Goal: Task Accomplishment & Management: Complete application form

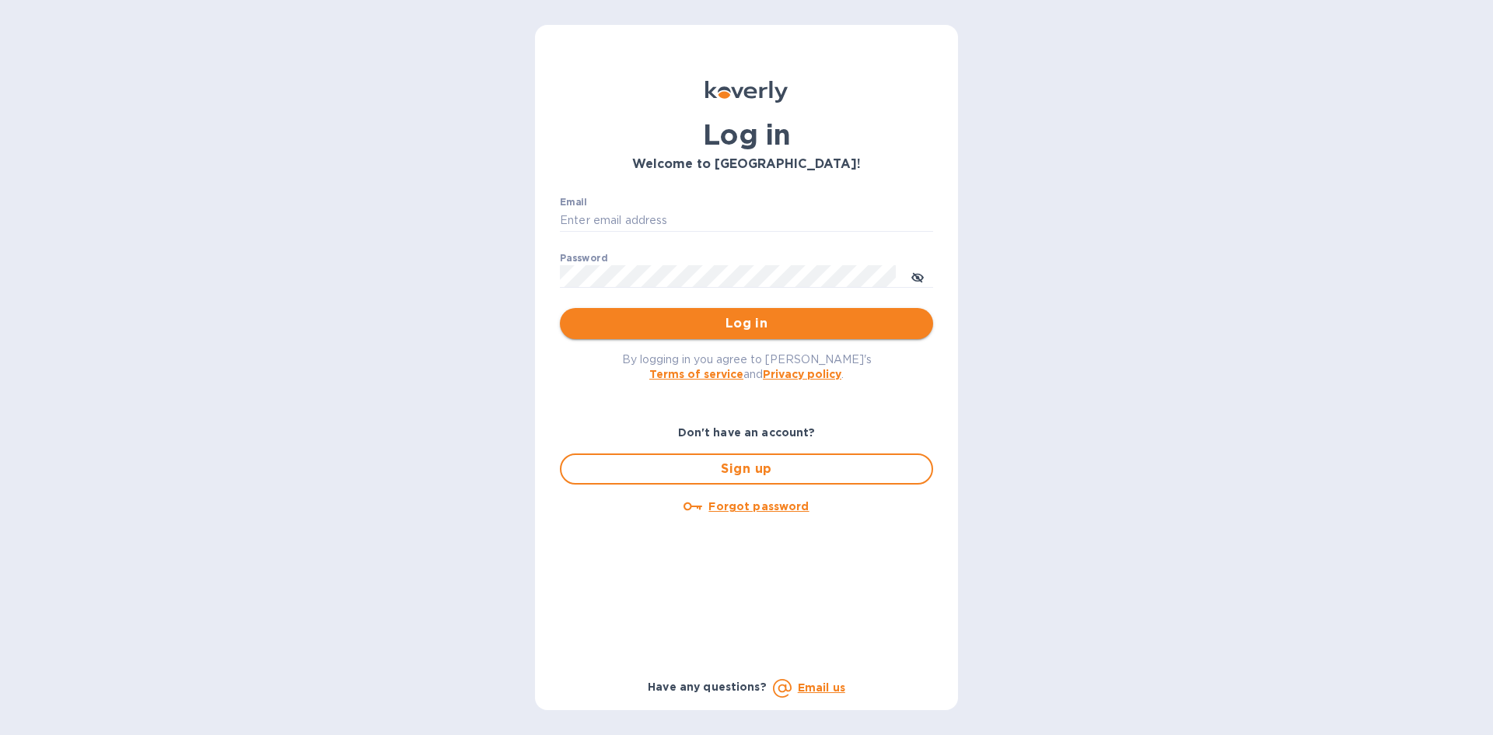
type input "[EMAIL_ADDRESS][DOMAIN_NAME]"
click at [865, 320] on span "Log in" at bounding box center [746, 323] width 348 height 19
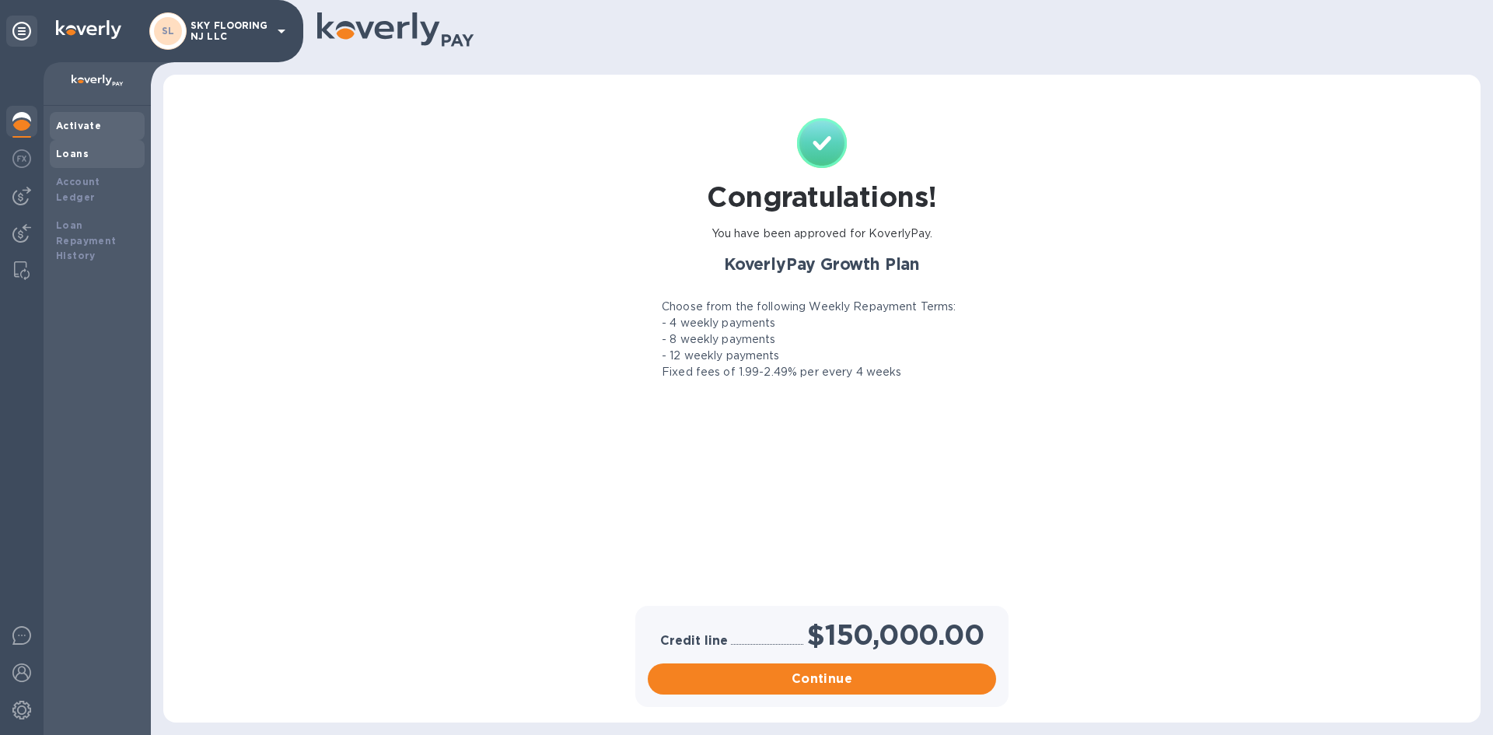
click at [98, 158] on div "Loans" at bounding box center [97, 154] width 82 height 16
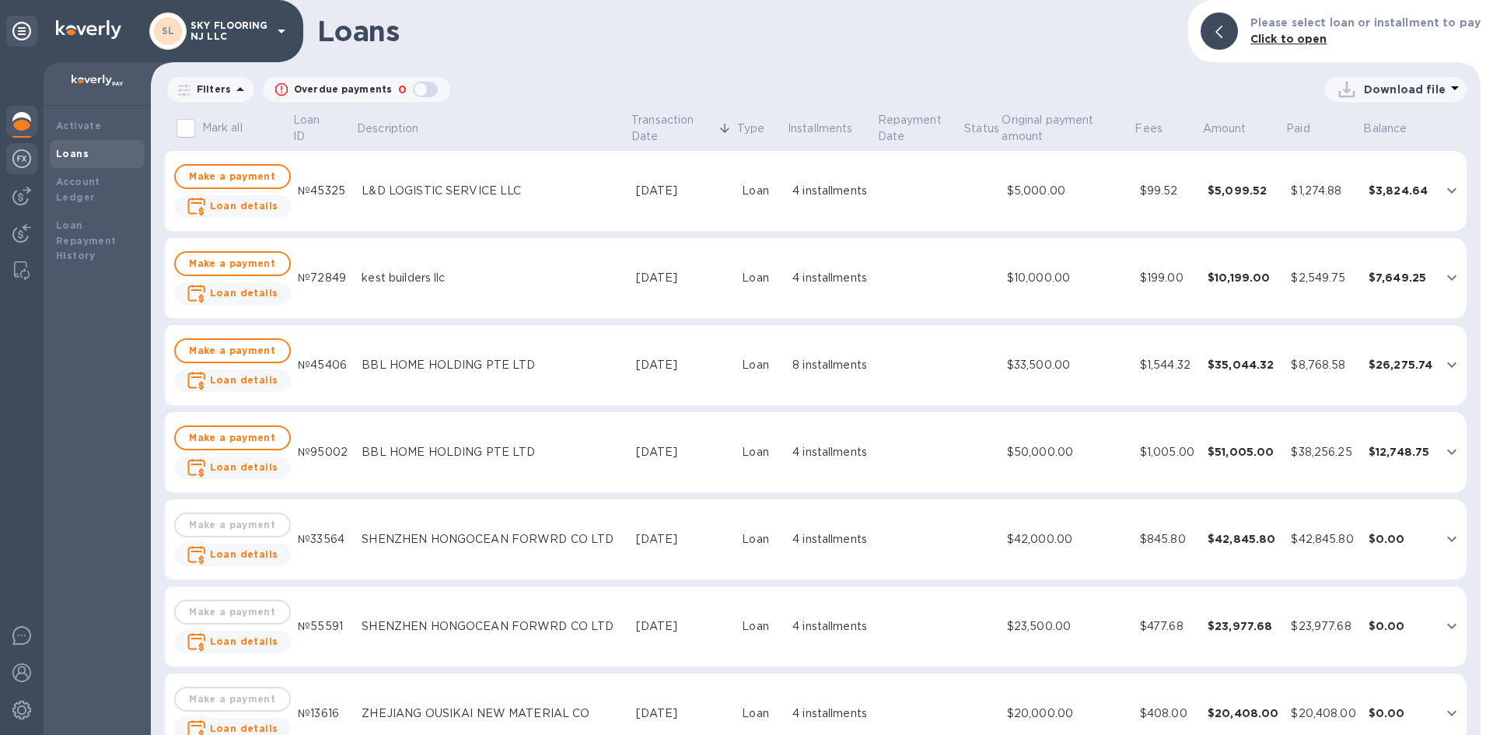
click at [33, 166] on div at bounding box center [21, 160] width 31 height 34
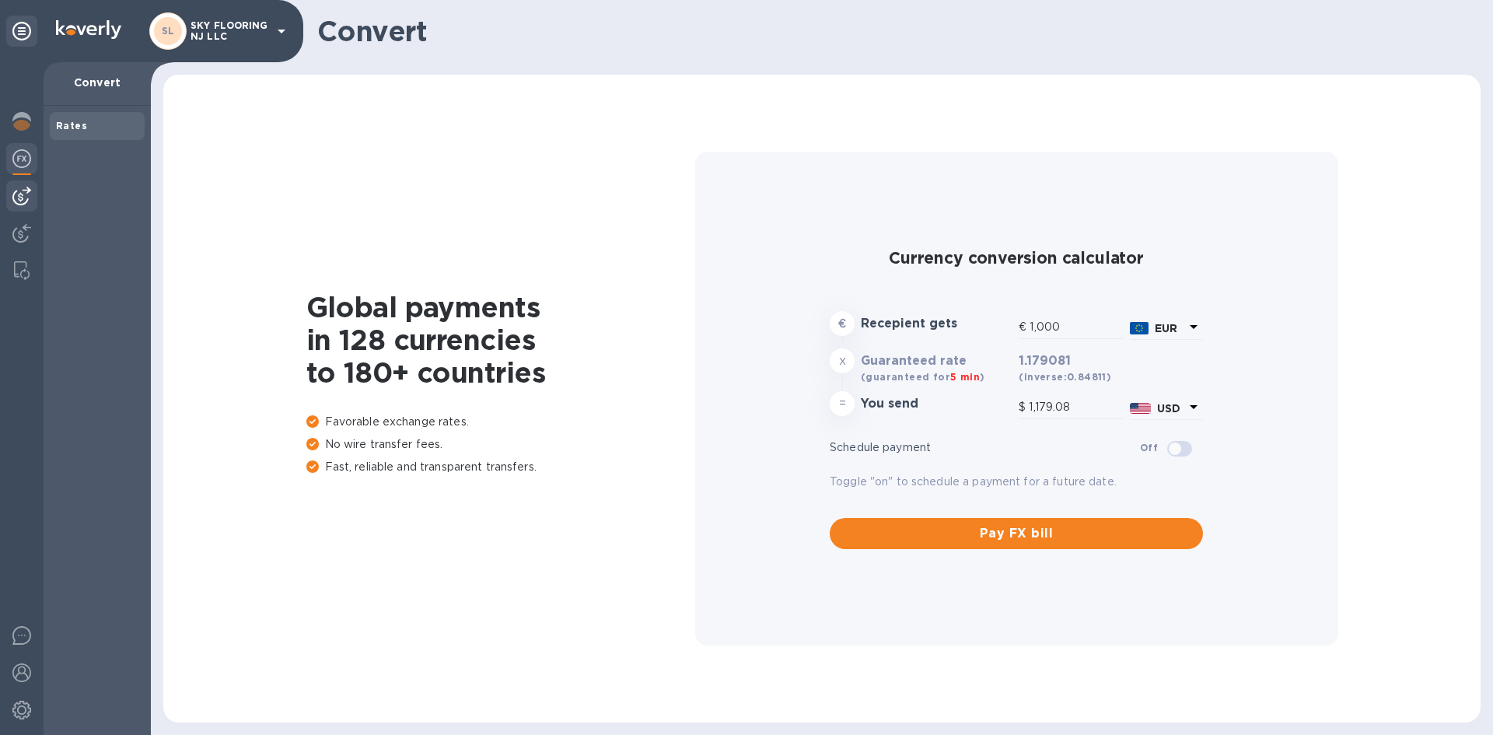
click at [33, 193] on div at bounding box center [21, 195] width 31 height 31
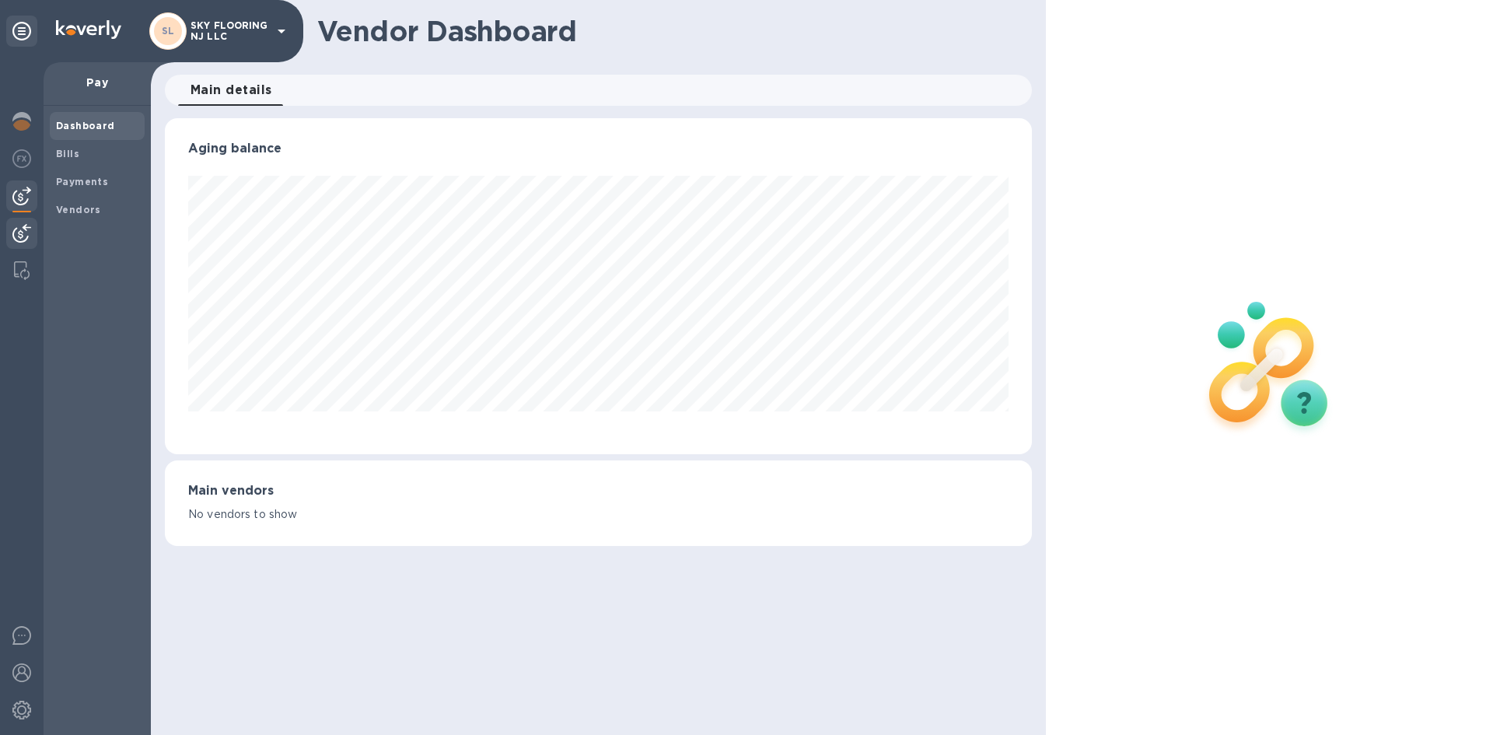
scroll to position [336, 867]
click at [33, 225] on div at bounding box center [21, 235] width 31 height 34
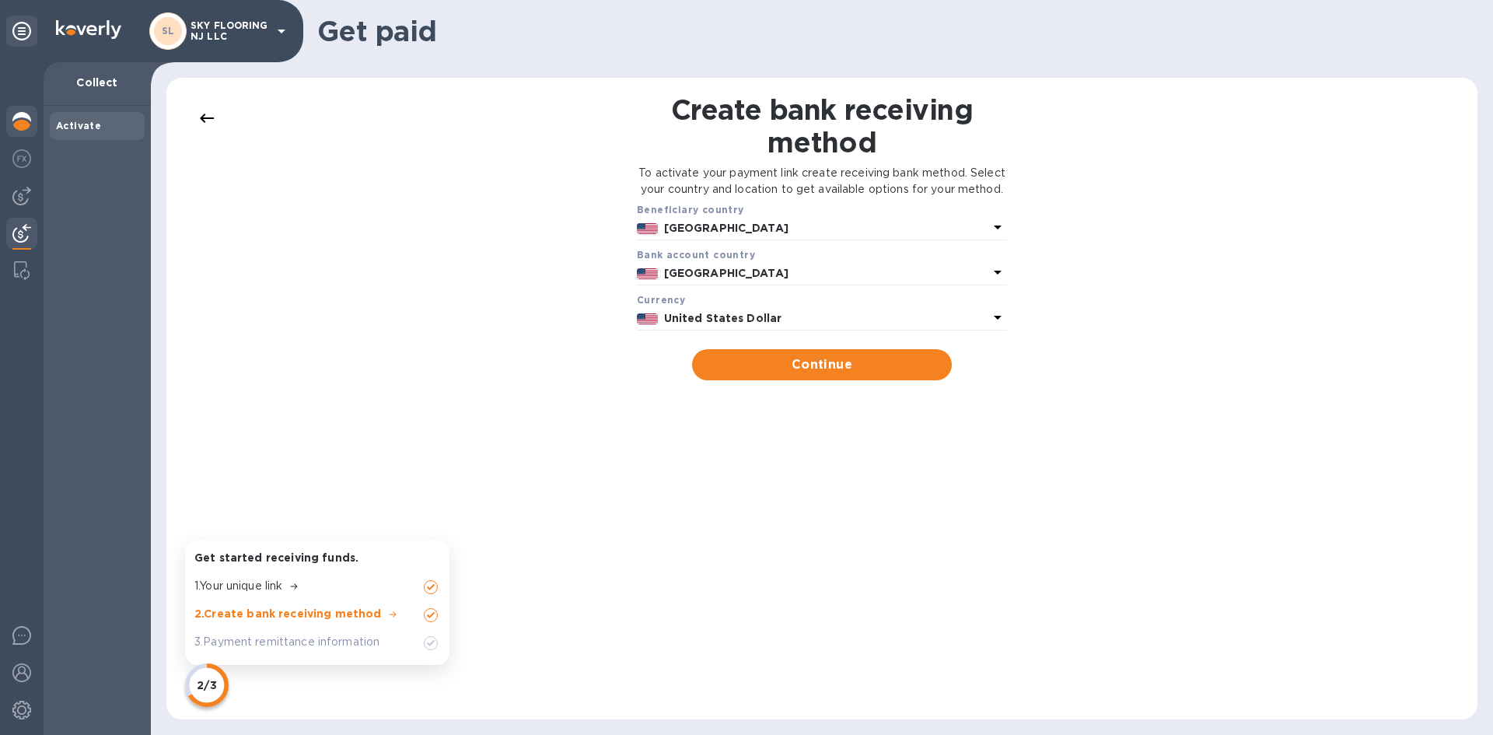
click at [30, 124] on img at bounding box center [21, 121] width 19 height 19
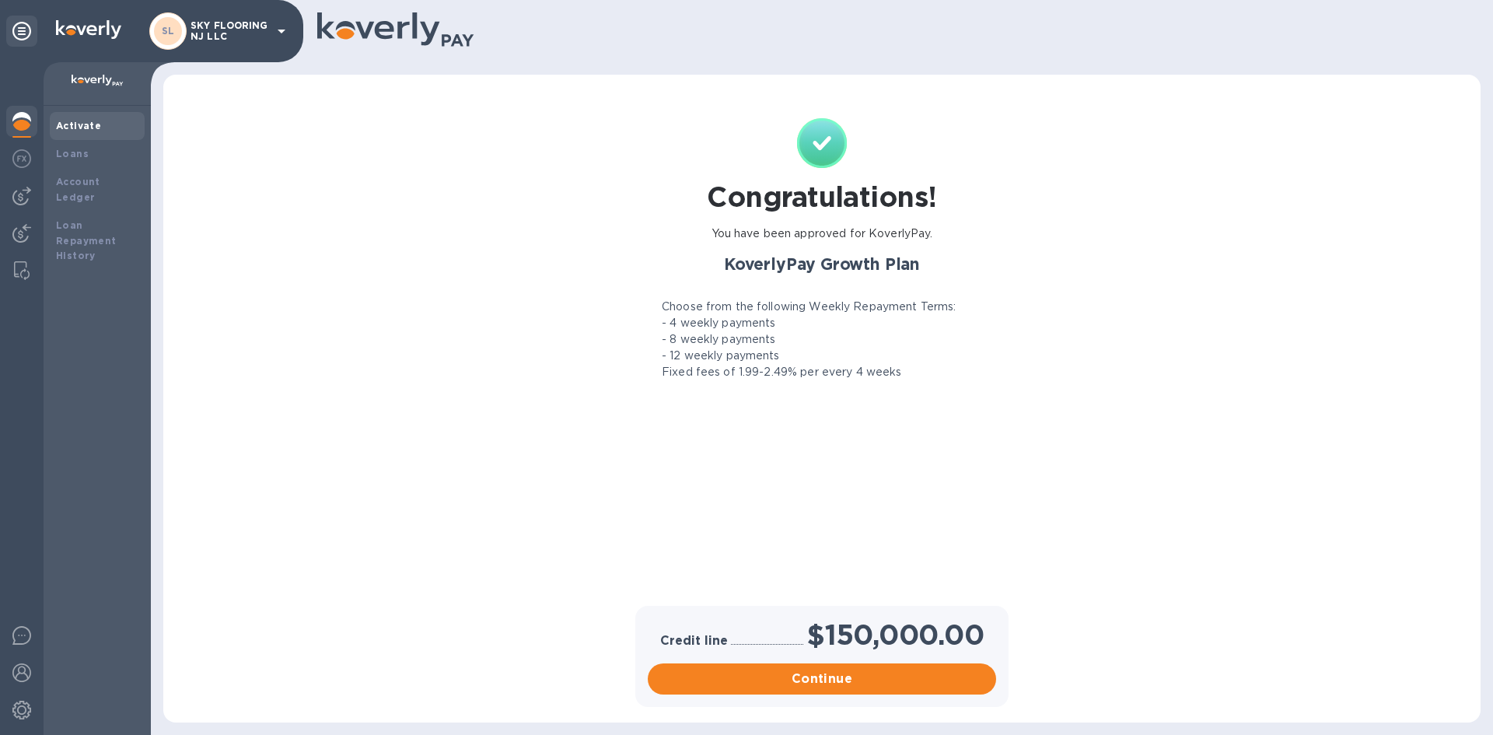
click at [77, 127] on b "Activate" at bounding box center [78, 126] width 45 height 12
click at [917, 674] on span "Continue" at bounding box center [822, 679] width 324 height 19
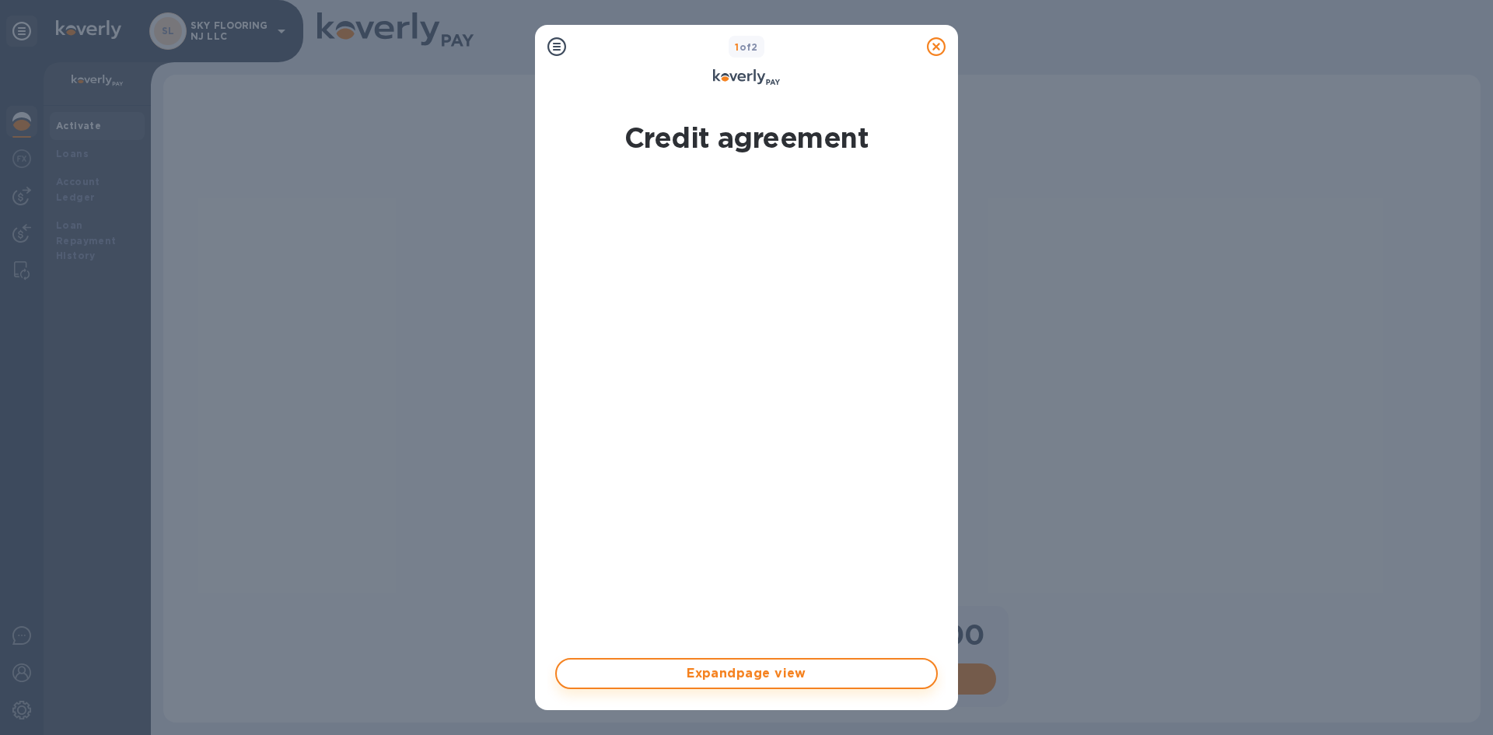
click at [826, 673] on span "Expand page view" at bounding box center [746, 673] width 355 height 19
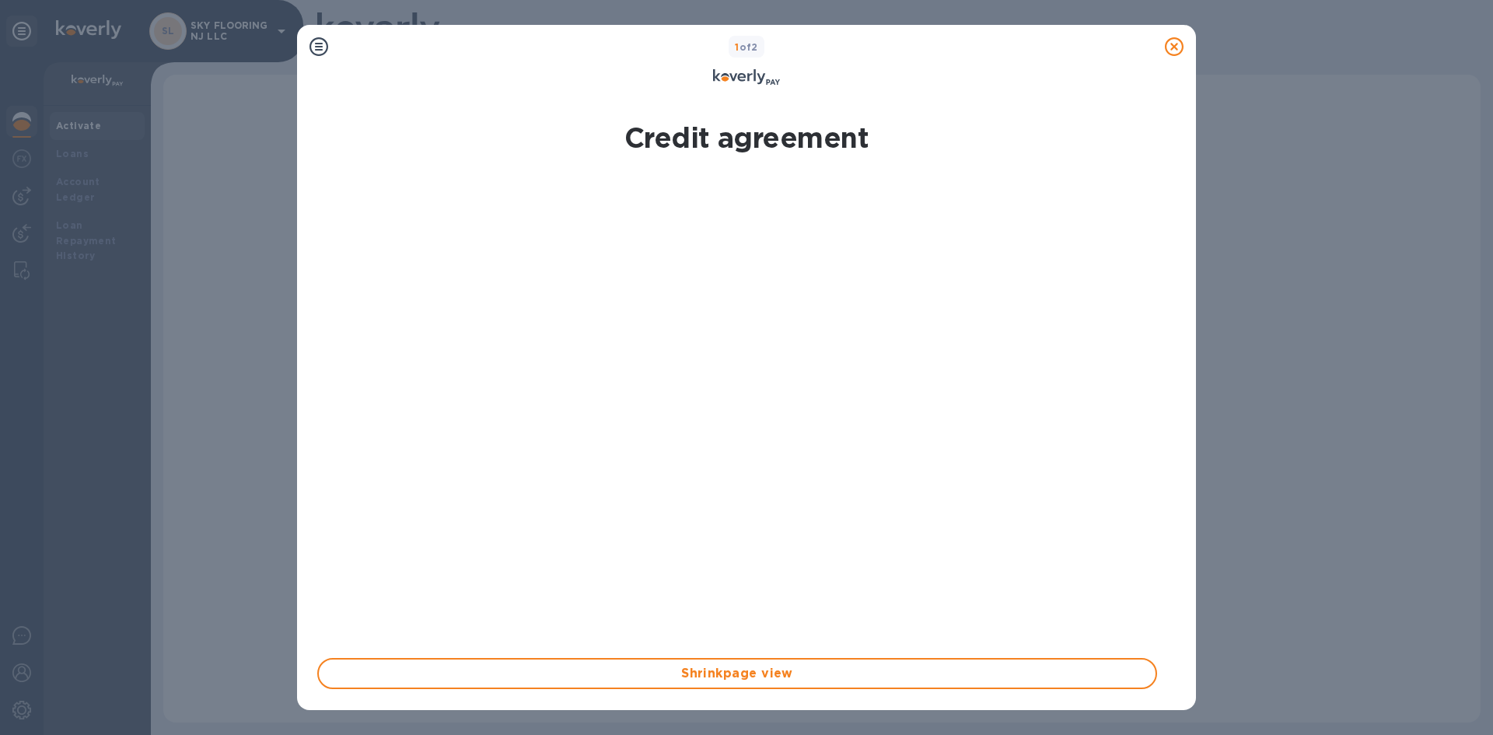
drag, startPoint x: 1161, startPoint y: 194, endPoint x: 1171, endPoint y: 470, distance: 275.5
click at [1171, 502] on div "Shrink page view By signing electronically, I Layla CEE certify that I am autho…" at bounding box center [746, 507] width 871 height 694
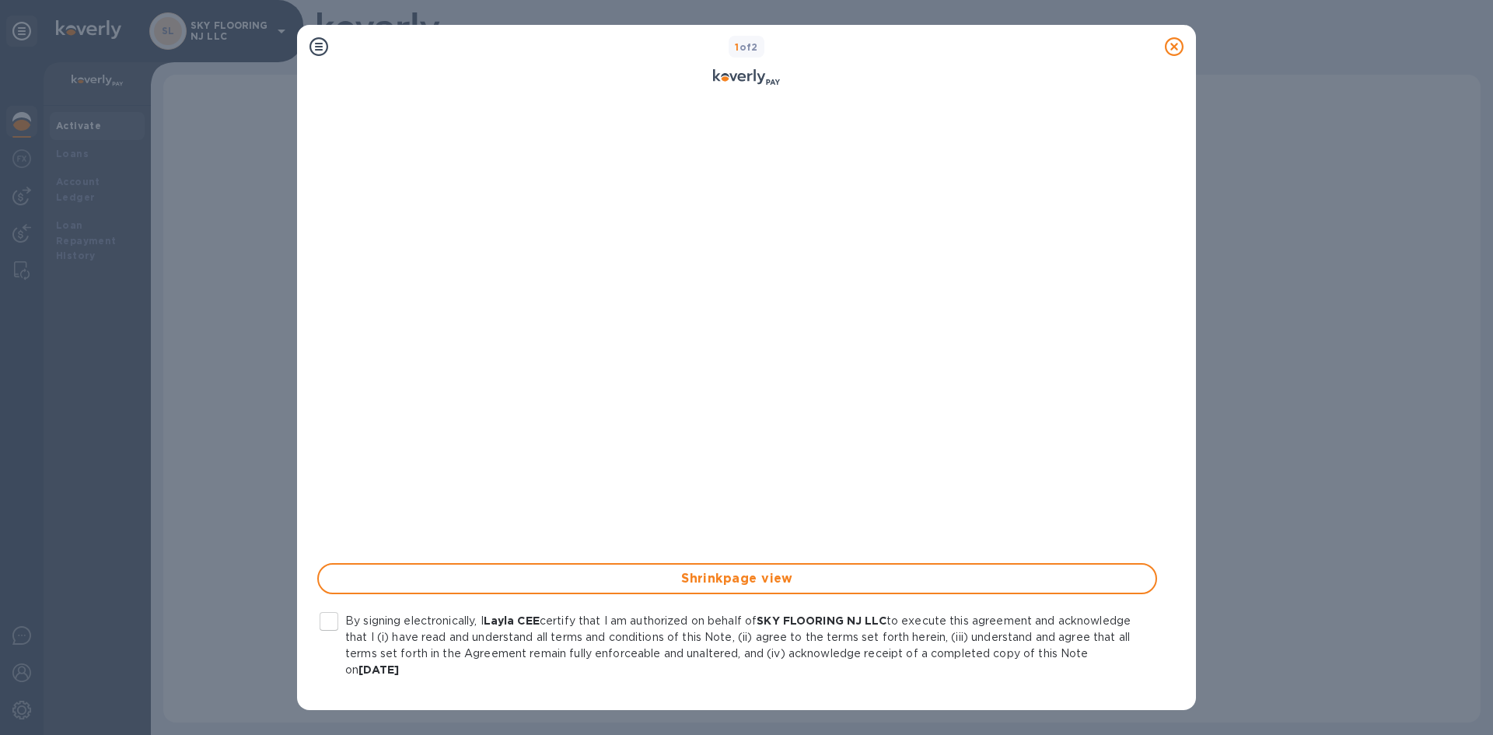
scroll to position [150, 0]
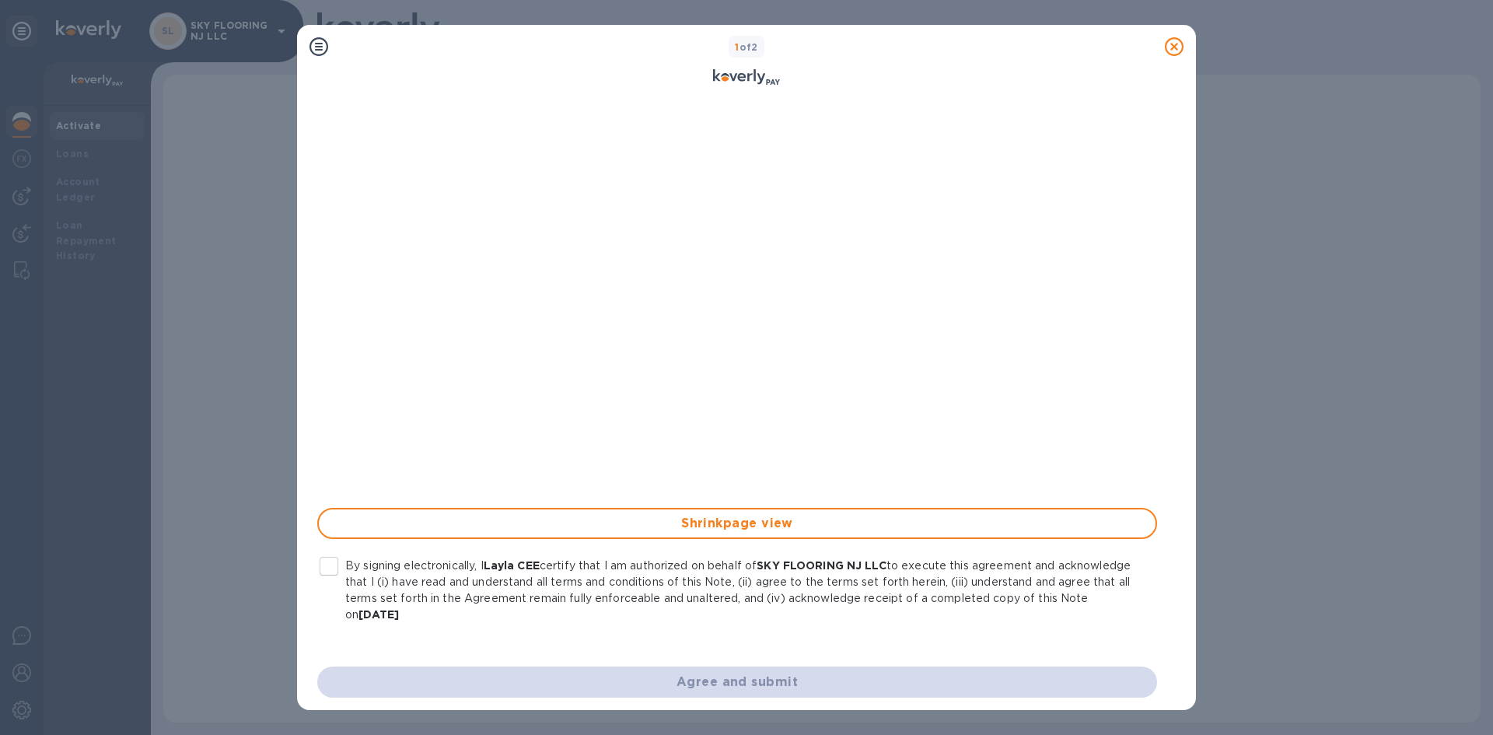
click at [938, 678] on div "Agree and submit" at bounding box center [737, 682] width 859 height 50
click at [334, 571] on input "By signing electronically, I Layla CEE certify that I am authorized on behalf o…" at bounding box center [329, 566] width 33 height 33
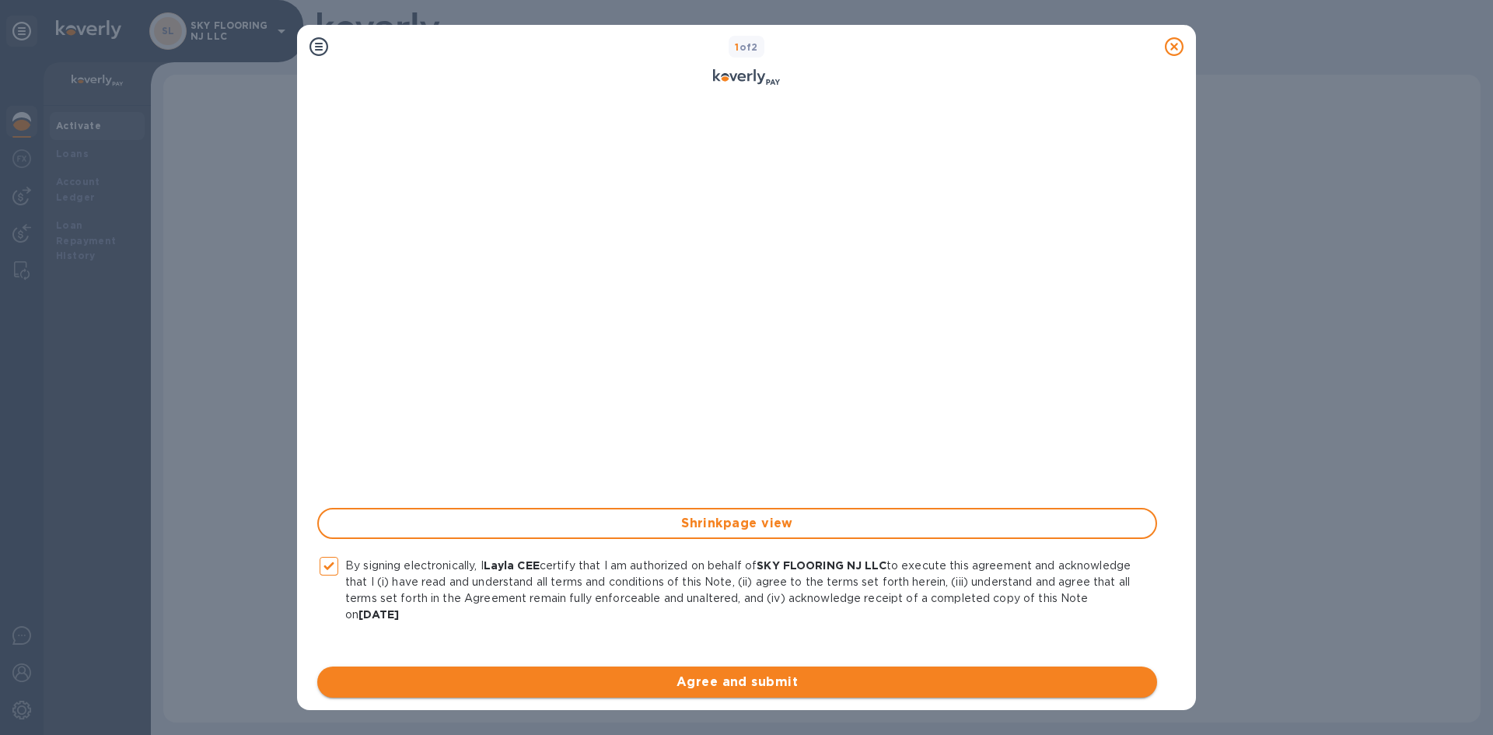
click at [760, 688] on span "Agree and submit" at bounding box center [737, 682] width 815 height 19
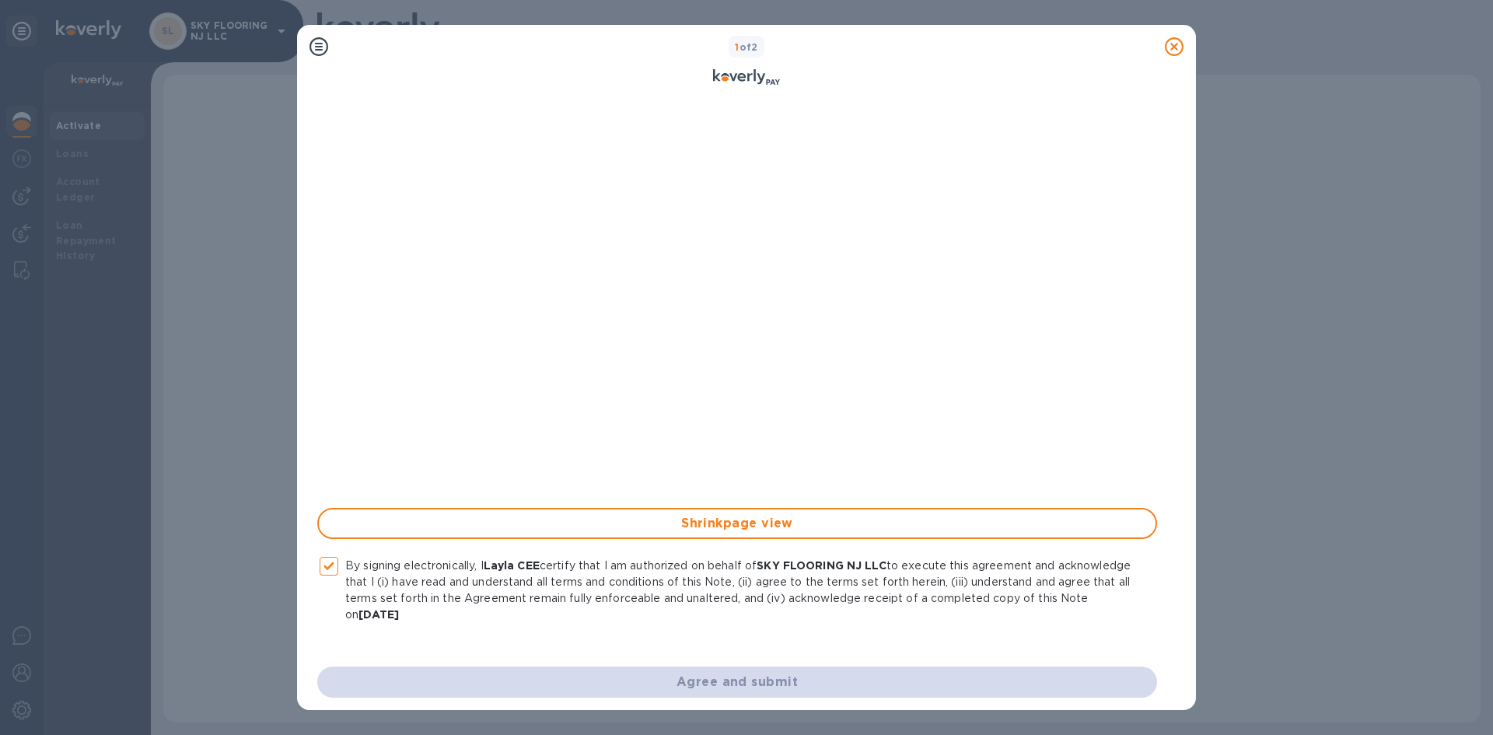
checkbox input "false"
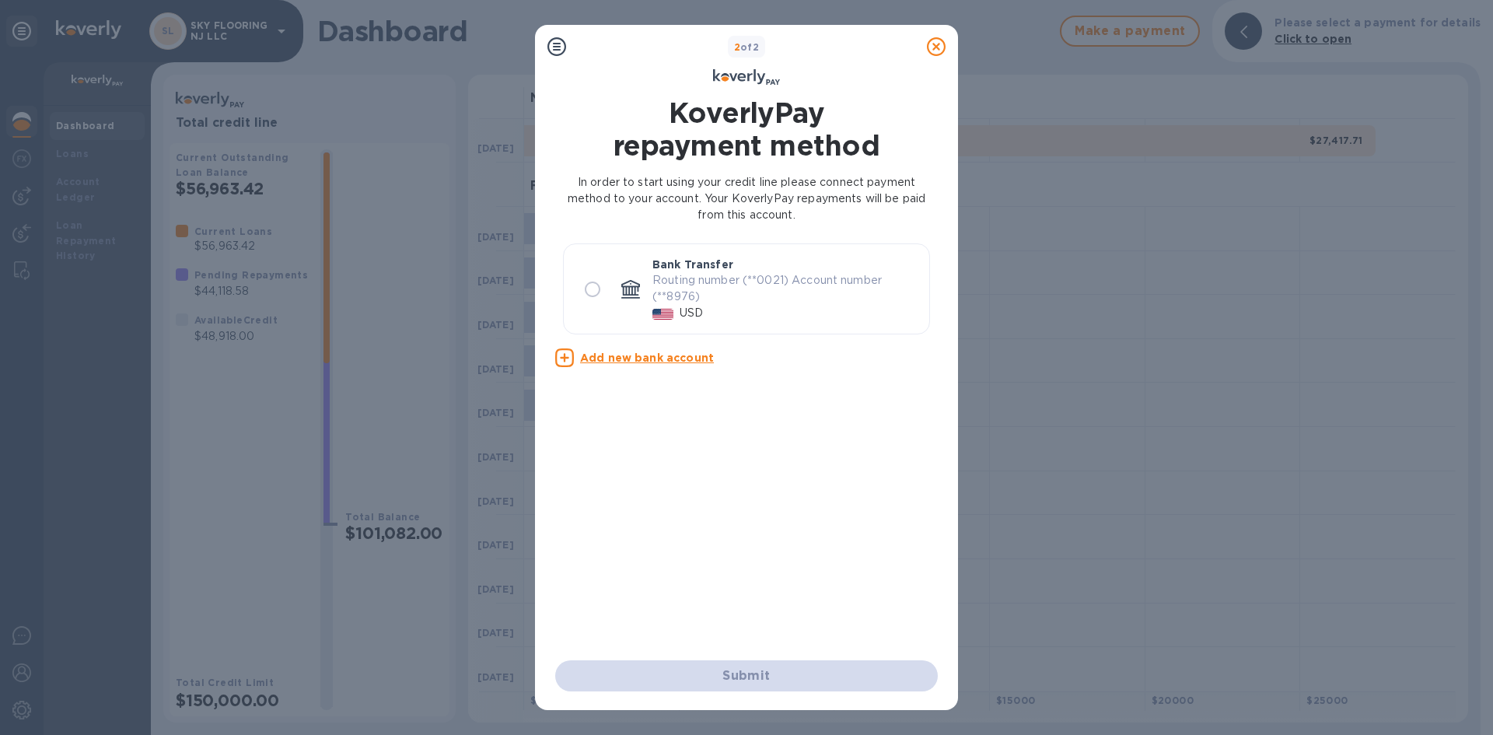
click at [940, 46] on icon at bounding box center [936, 46] width 19 height 19
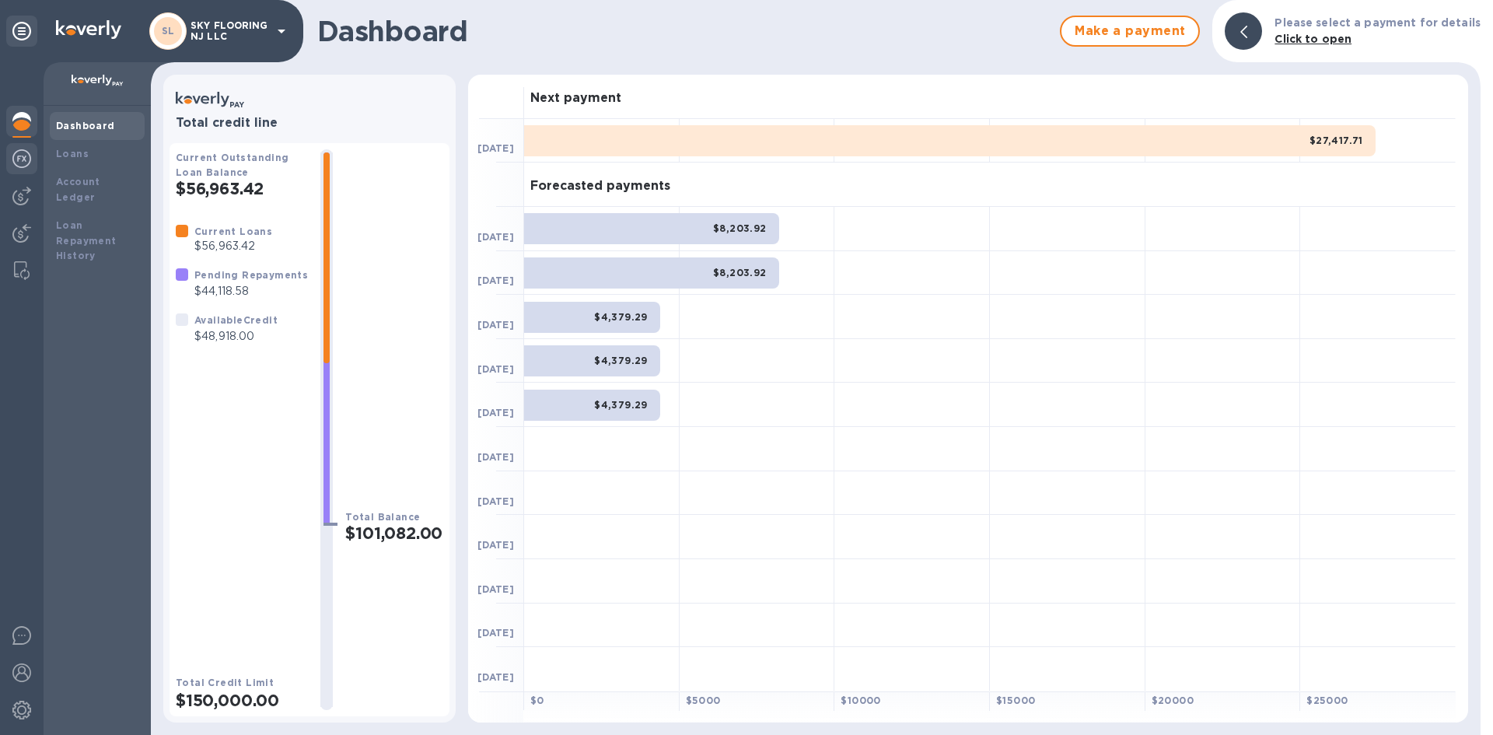
click at [28, 161] on img at bounding box center [21, 158] width 19 height 19
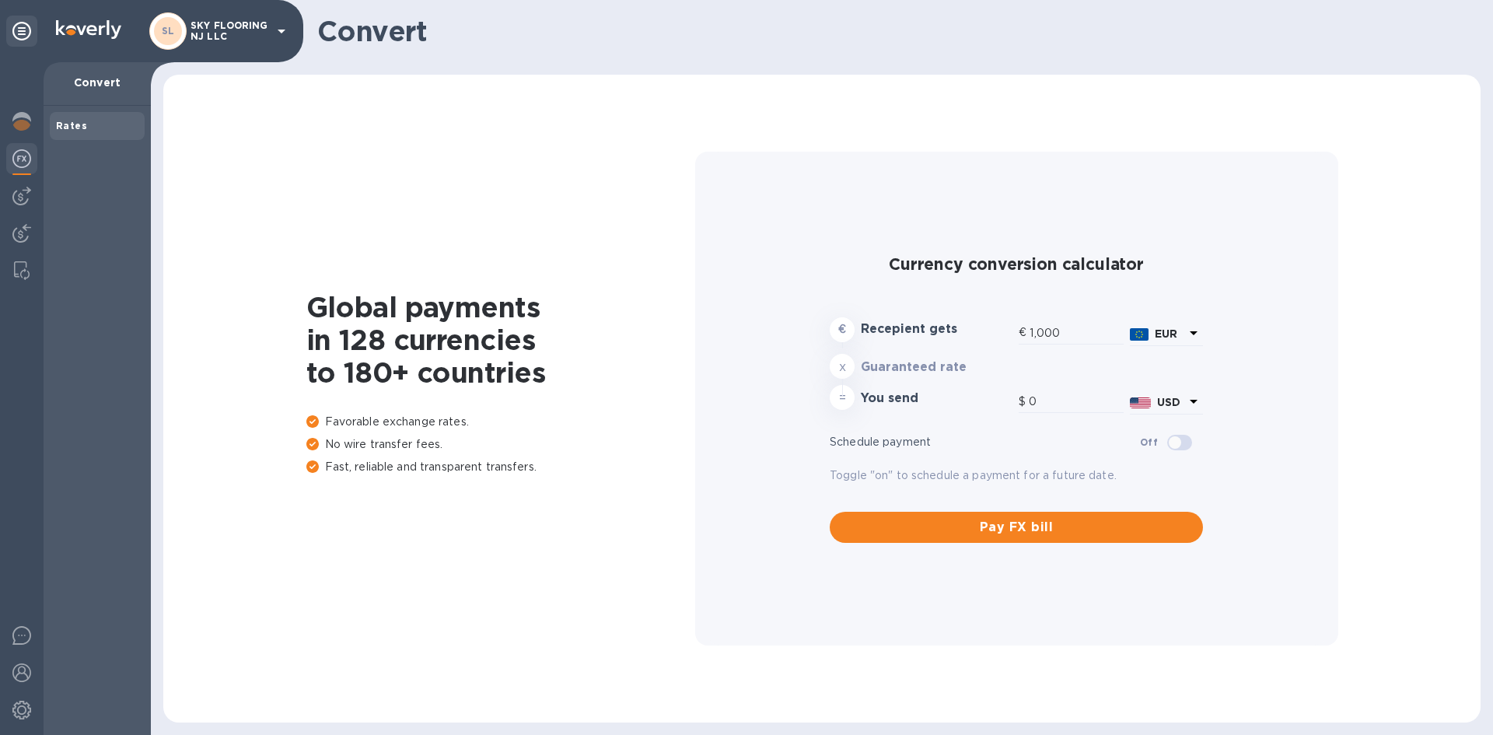
type input "1,178.88"
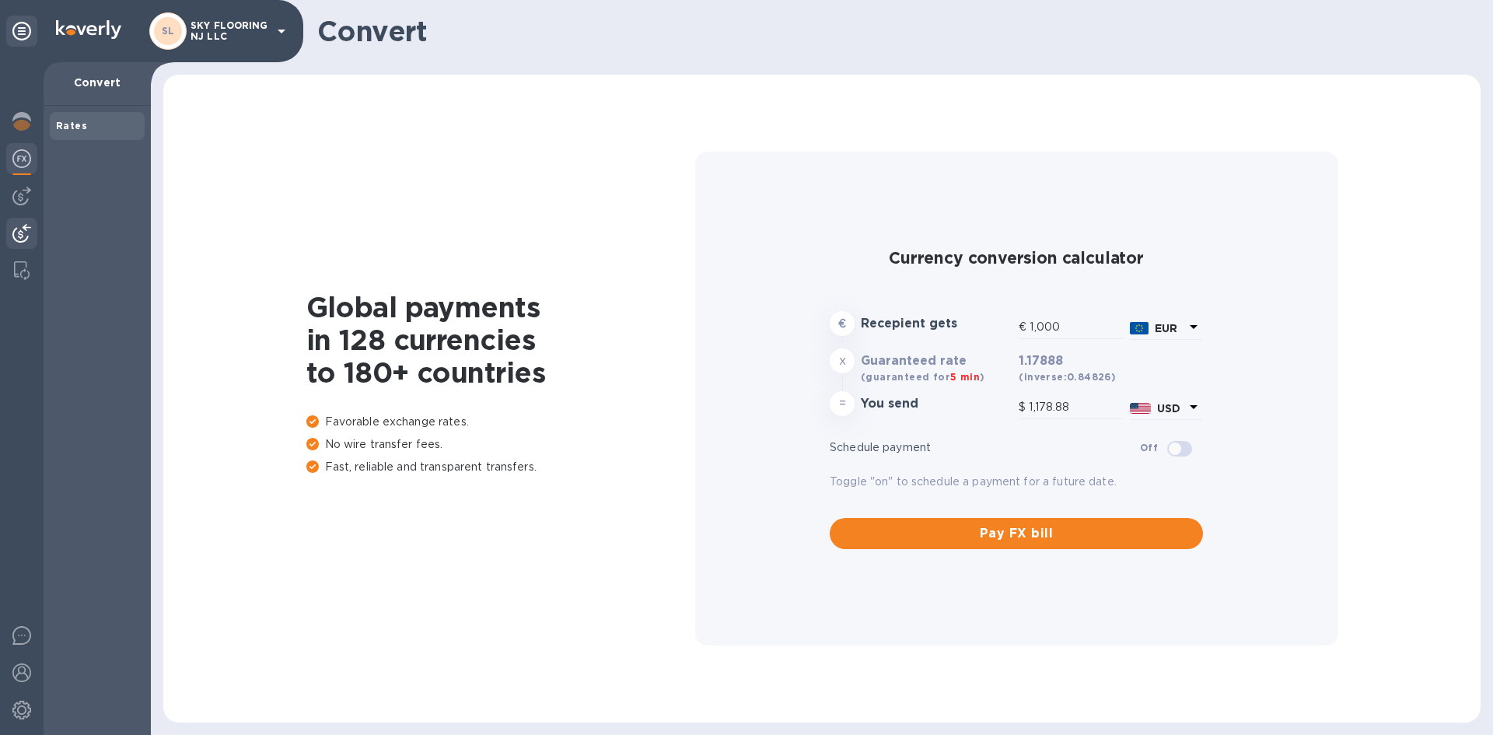
click at [25, 233] on img at bounding box center [21, 233] width 19 height 19
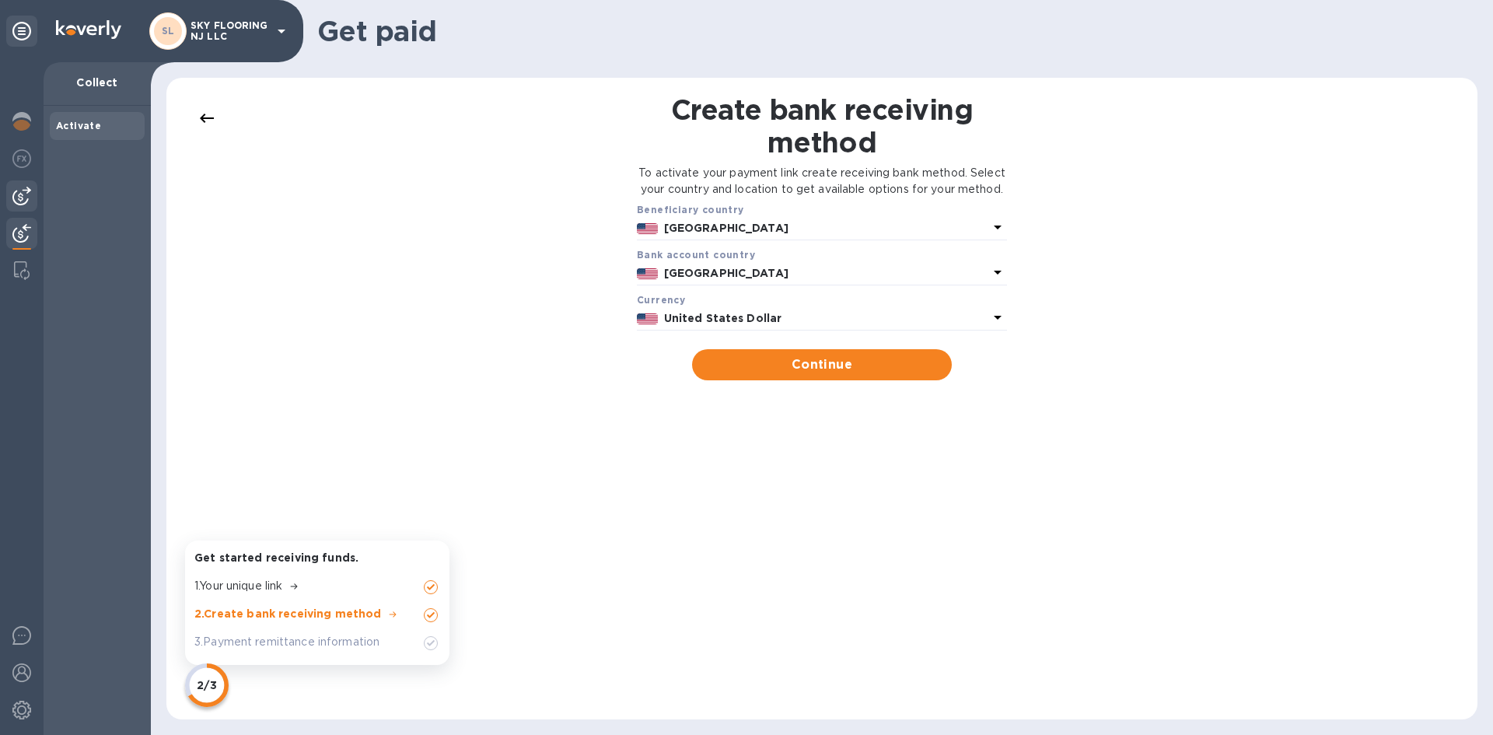
click at [30, 198] on img at bounding box center [21, 196] width 19 height 19
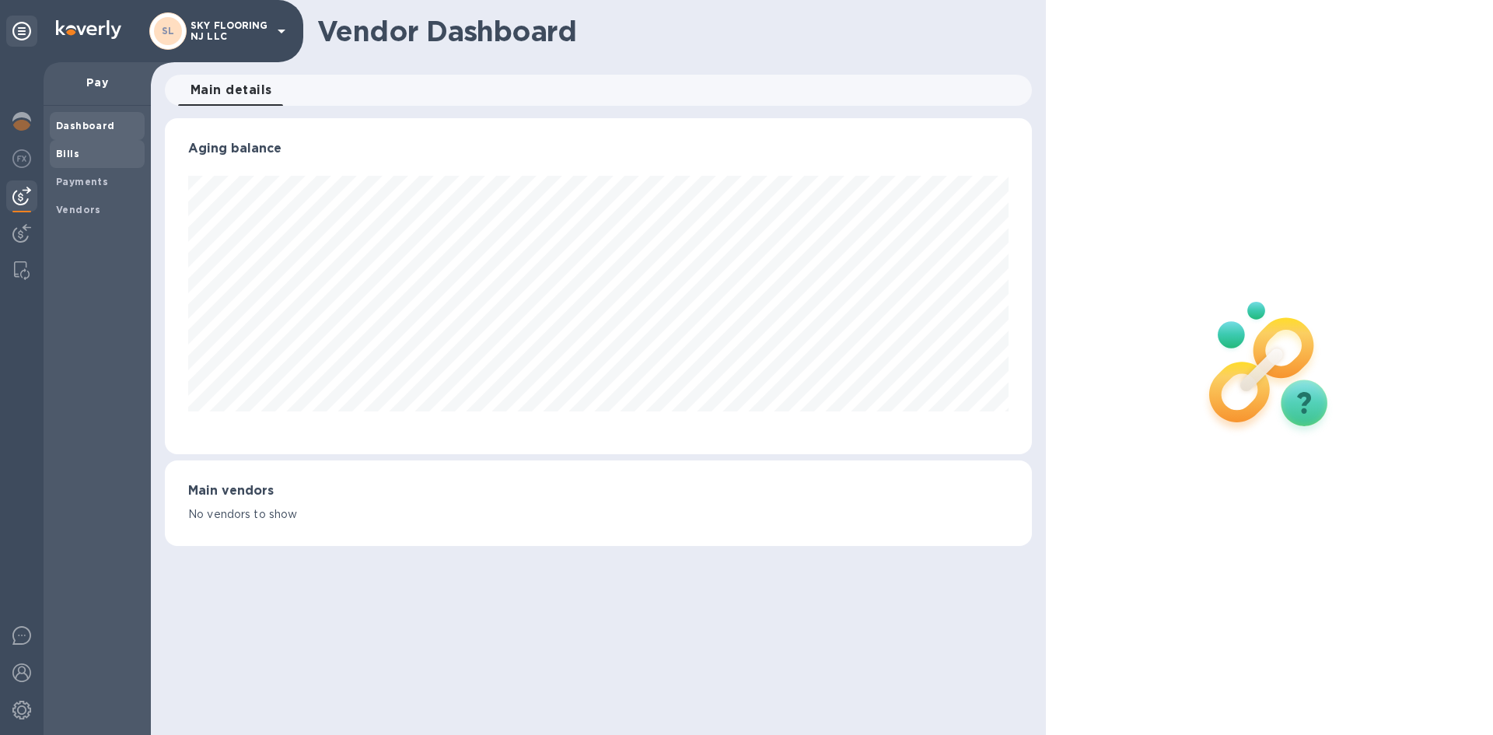
scroll to position [336, 867]
click at [56, 160] on span "Bills" at bounding box center [67, 154] width 23 height 16
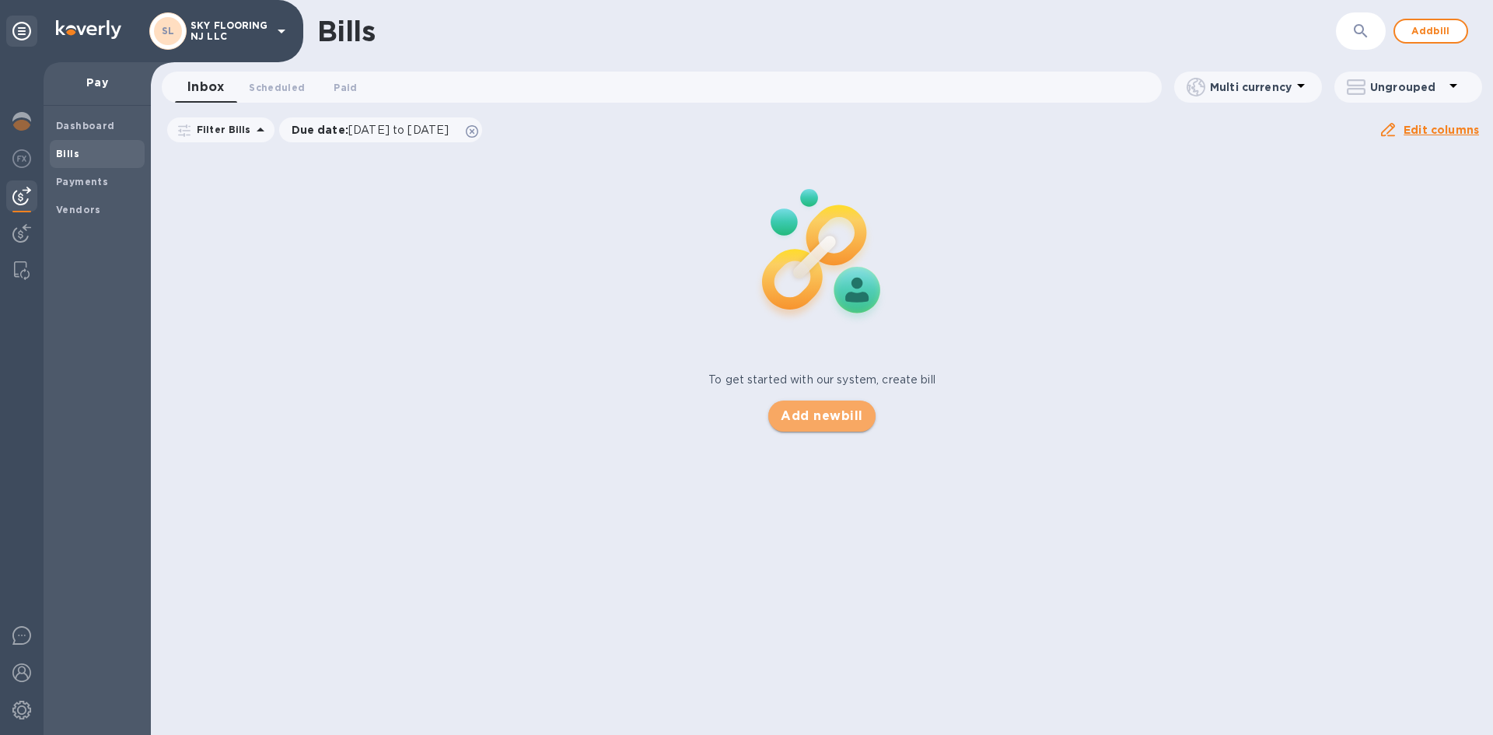
click at [801, 413] on span "Add new bill" at bounding box center [822, 416] width 82 height 19
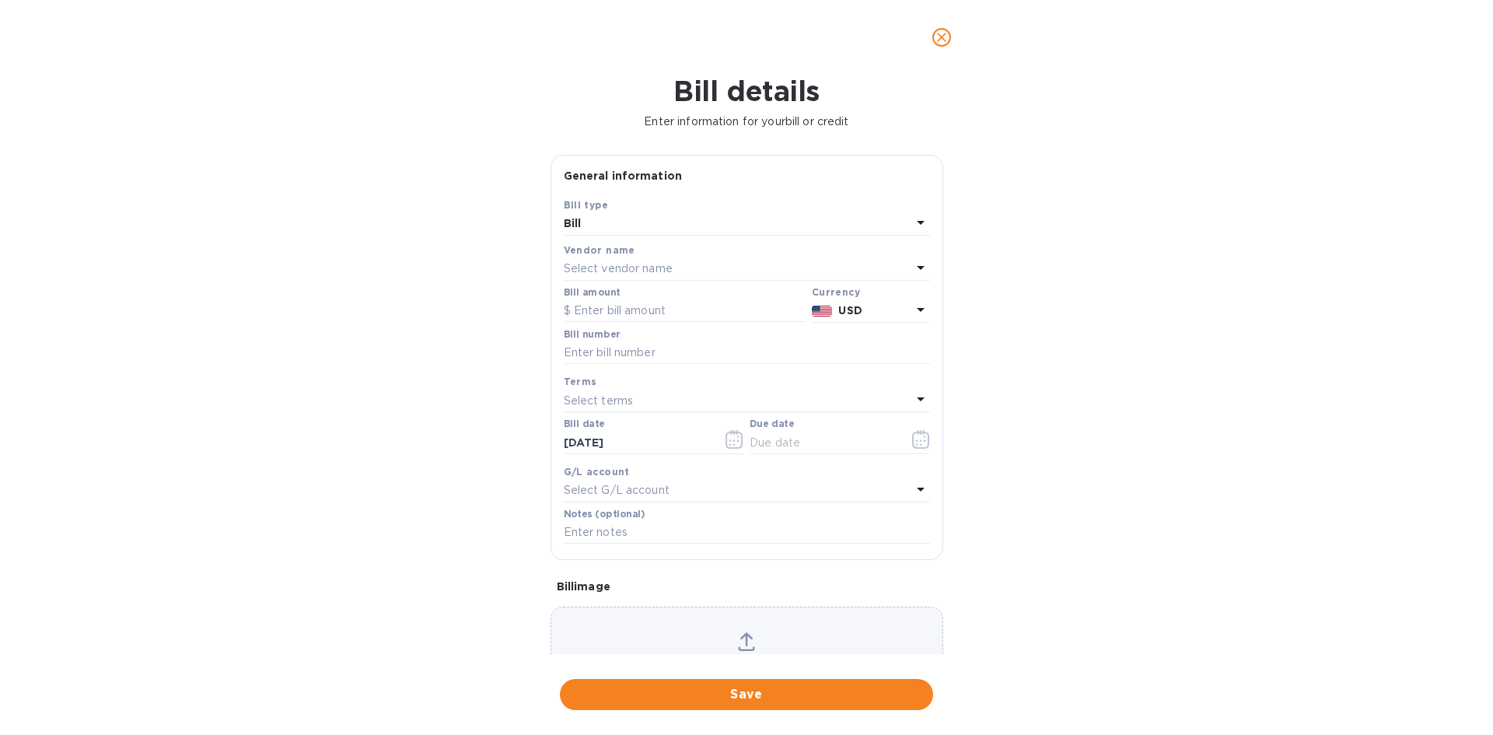
click at [662, 264] on p "Select vendor name" at bounding box center [618, 269] width 109 height 16
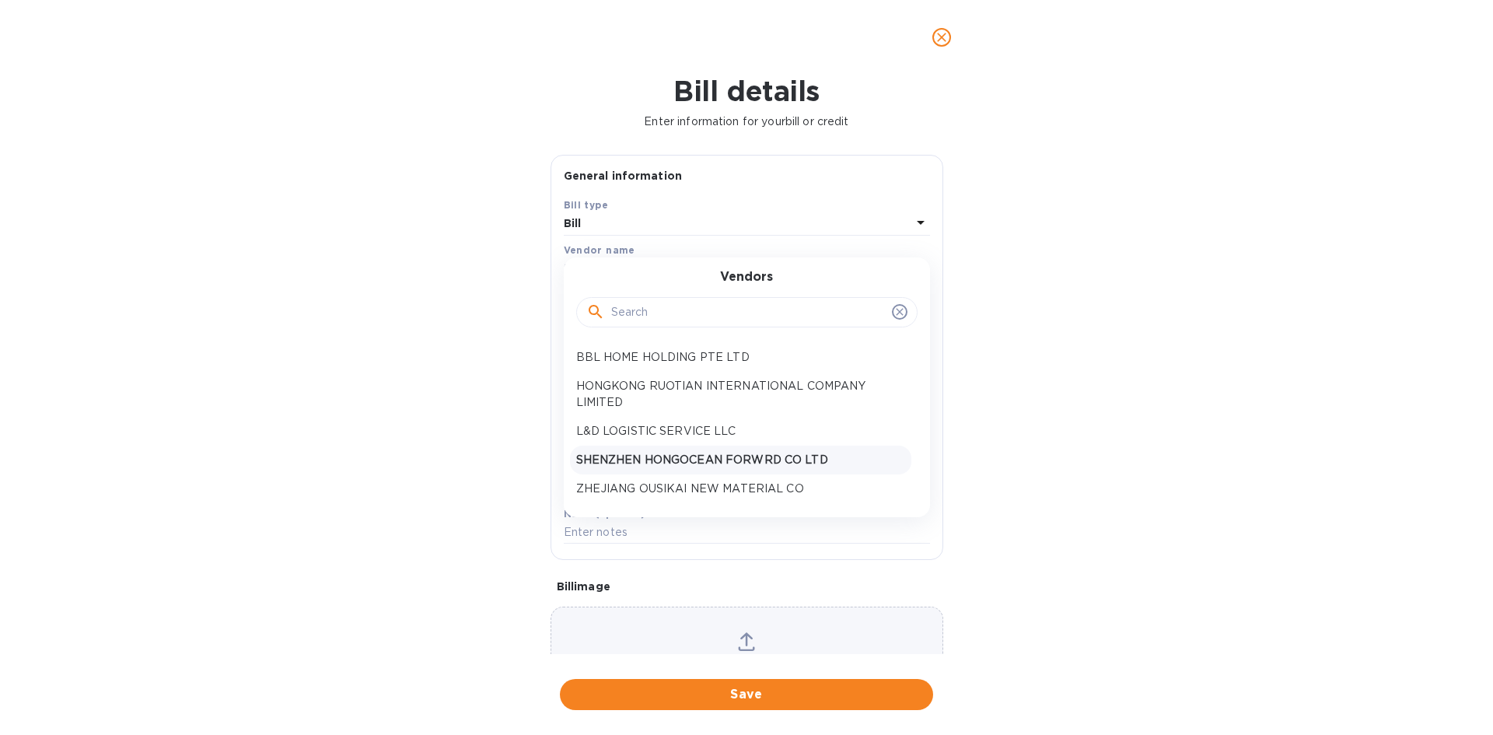
click at [685, 458] on p "SHENZHEN HONGOCEAN FORWRD CO LTD" at bounding box center [740, 460] width 329 height 16
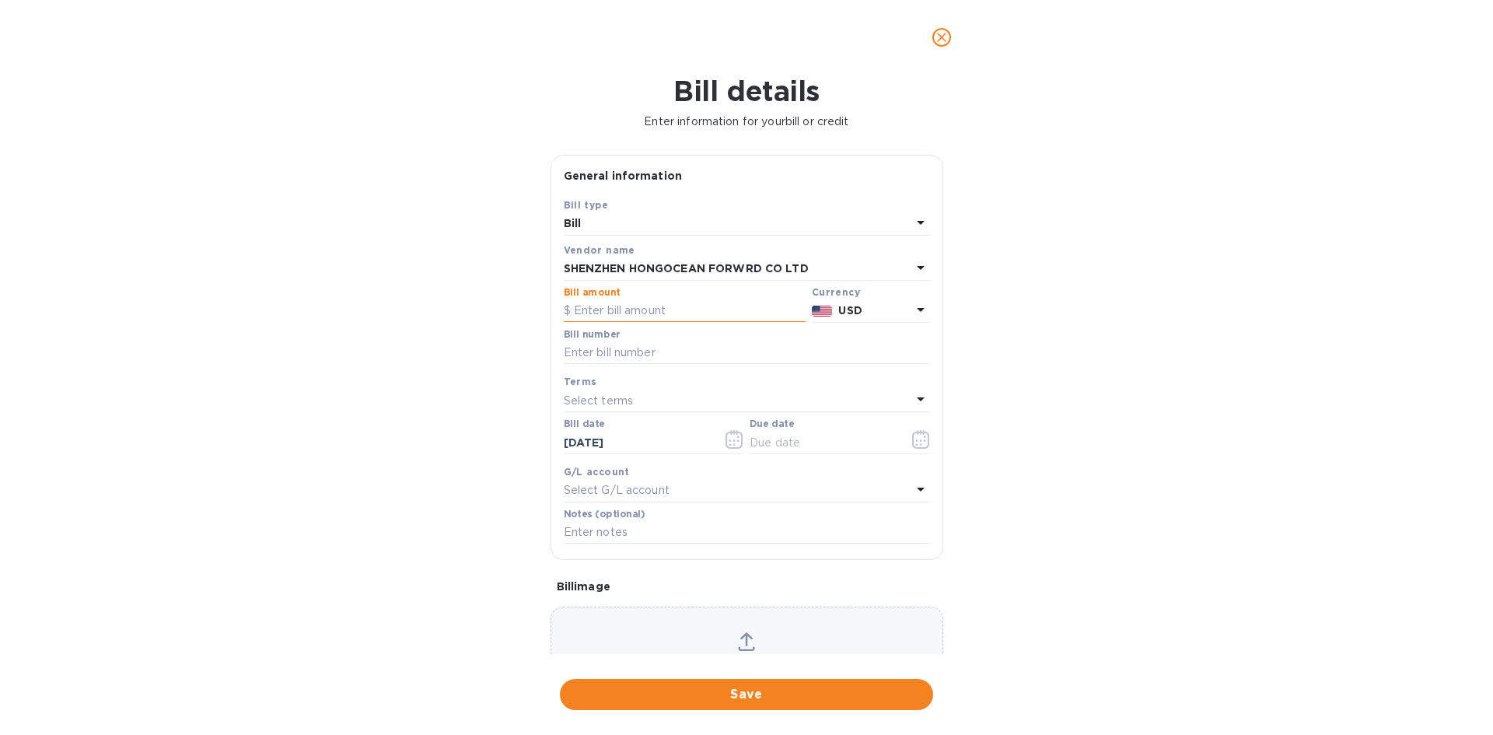
click at [643, 313] on input "text" at bounding box center [685, 310] width 242 height 23
type input "47,610"
click at [657, 402] on div "Select terms" at bounding box center [738, 401] width 348 height 22
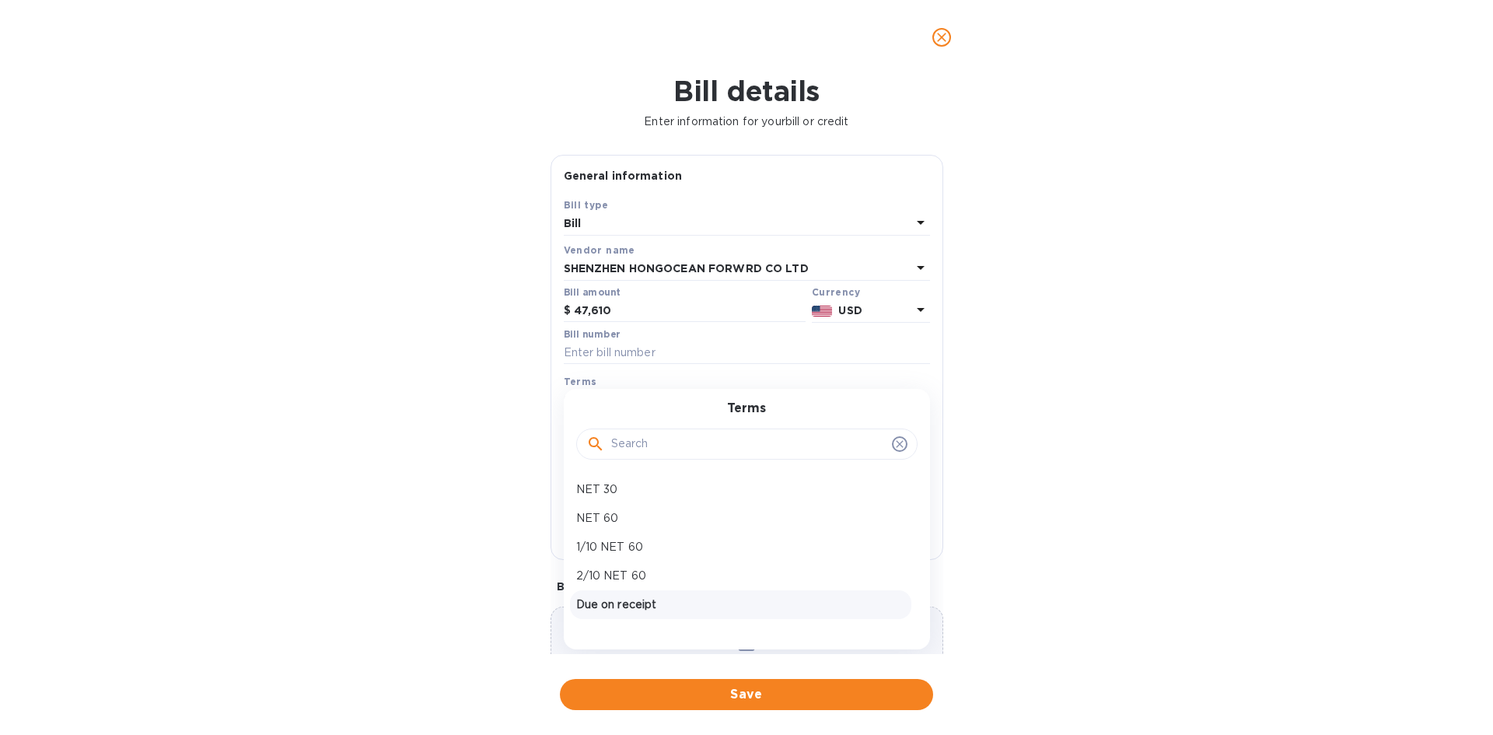
click at [632, 602] on p "Due on receipt" at bounding box center [740, 605] width 329 height 16
type input "[DATE]"
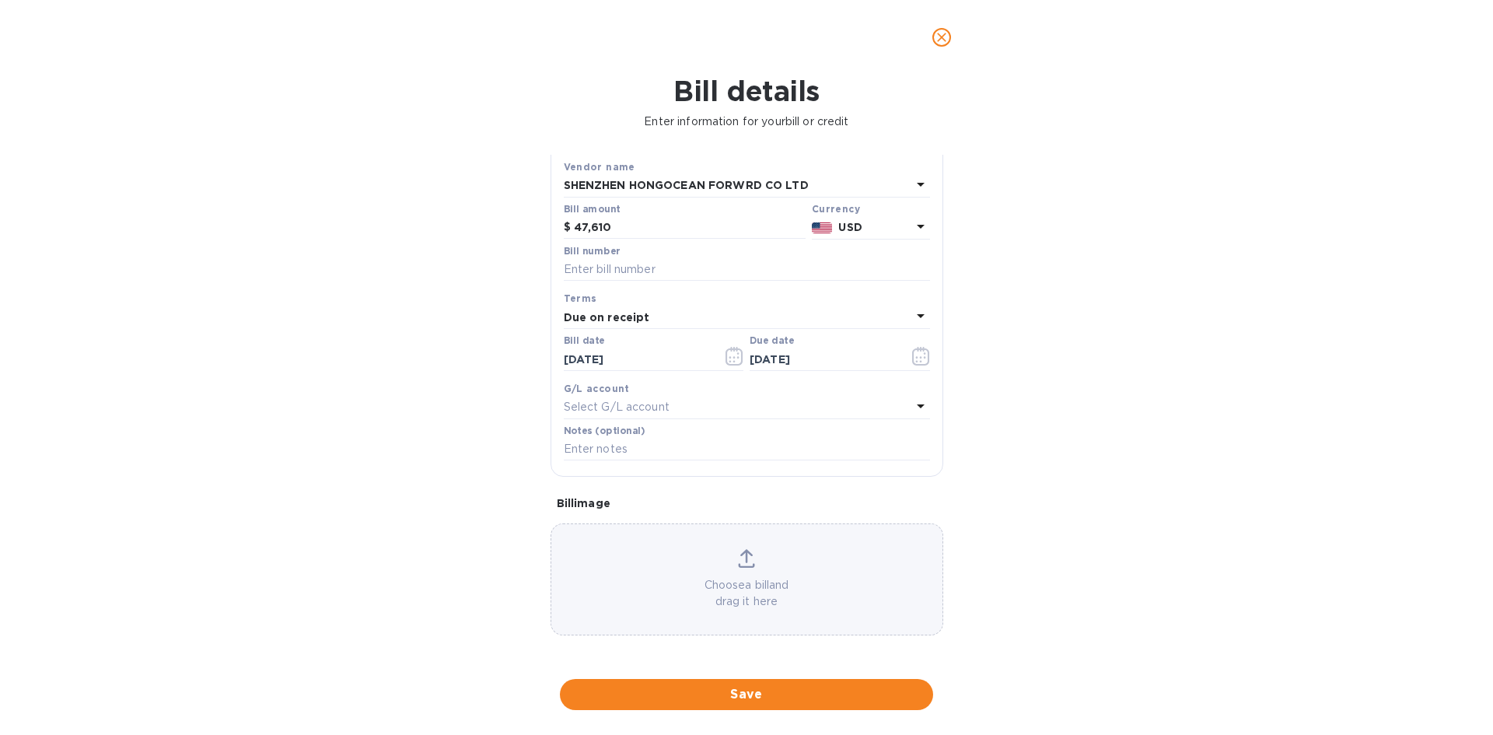
scroll to position [5, 0]
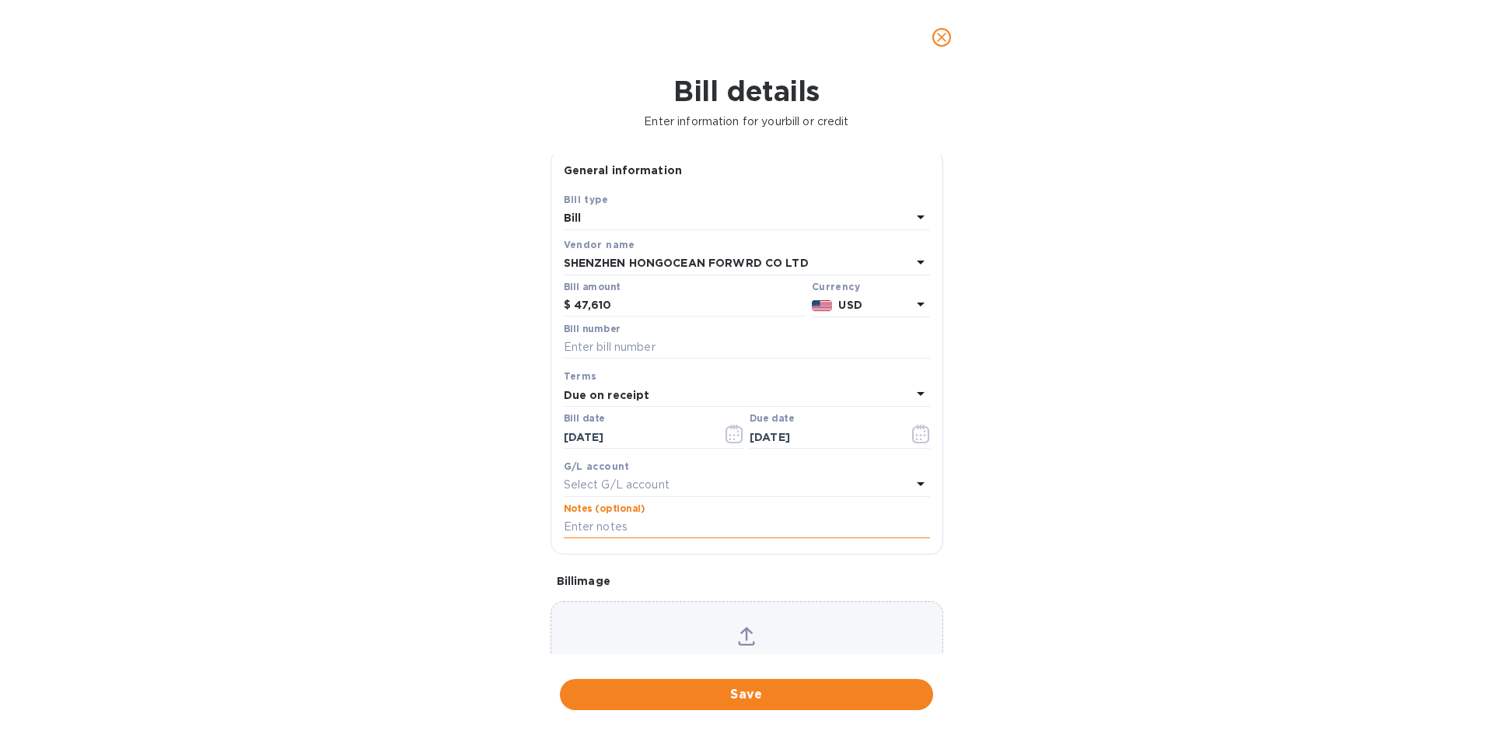
click at [692, 520] on input "text" at bounding box center [747, 527] width 366 height 23
click at [784, 692] on span "Save" at bounding box center [746, 694] width 348 height 19
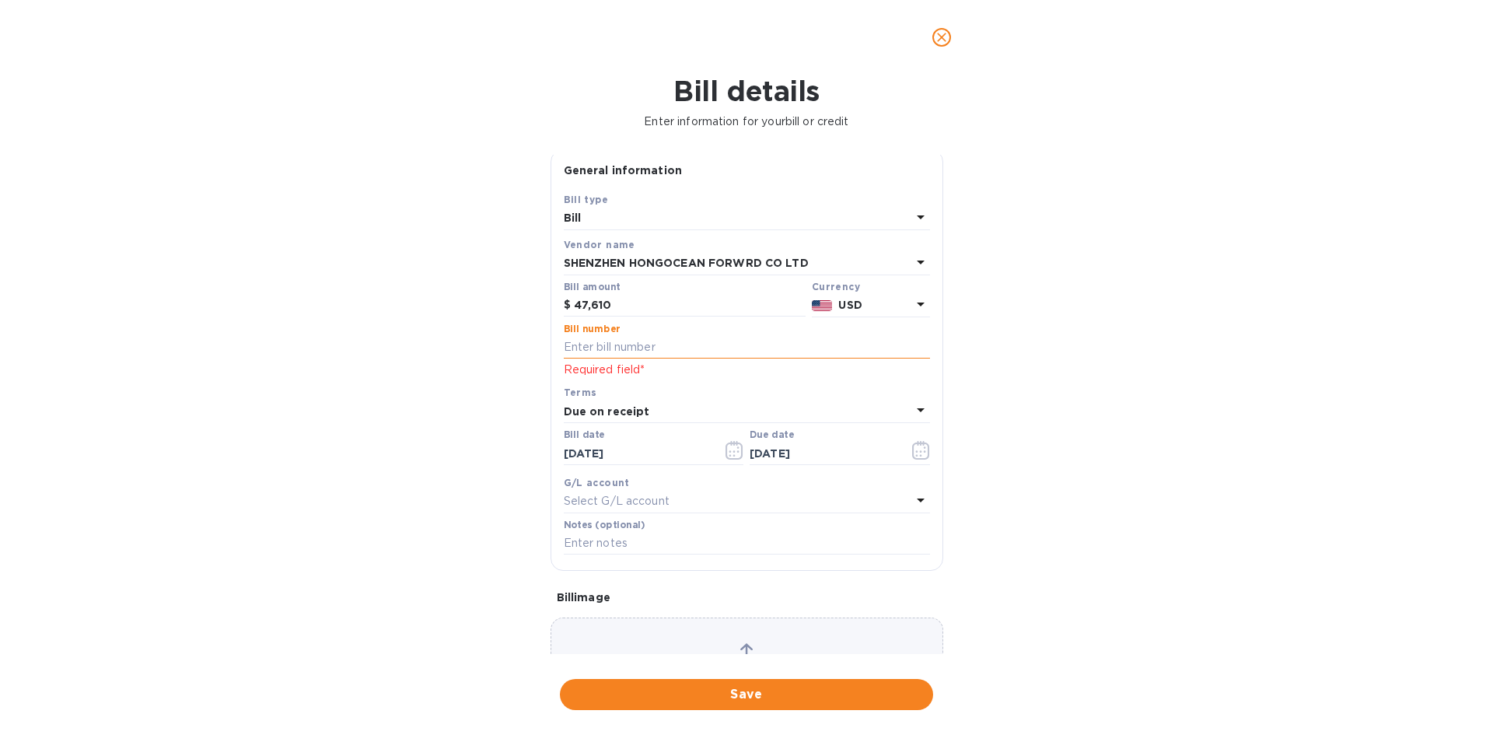
click at [635, 342] on input "text" at bounding box center [747, 347] width 366 height 23
type input "30 NET"
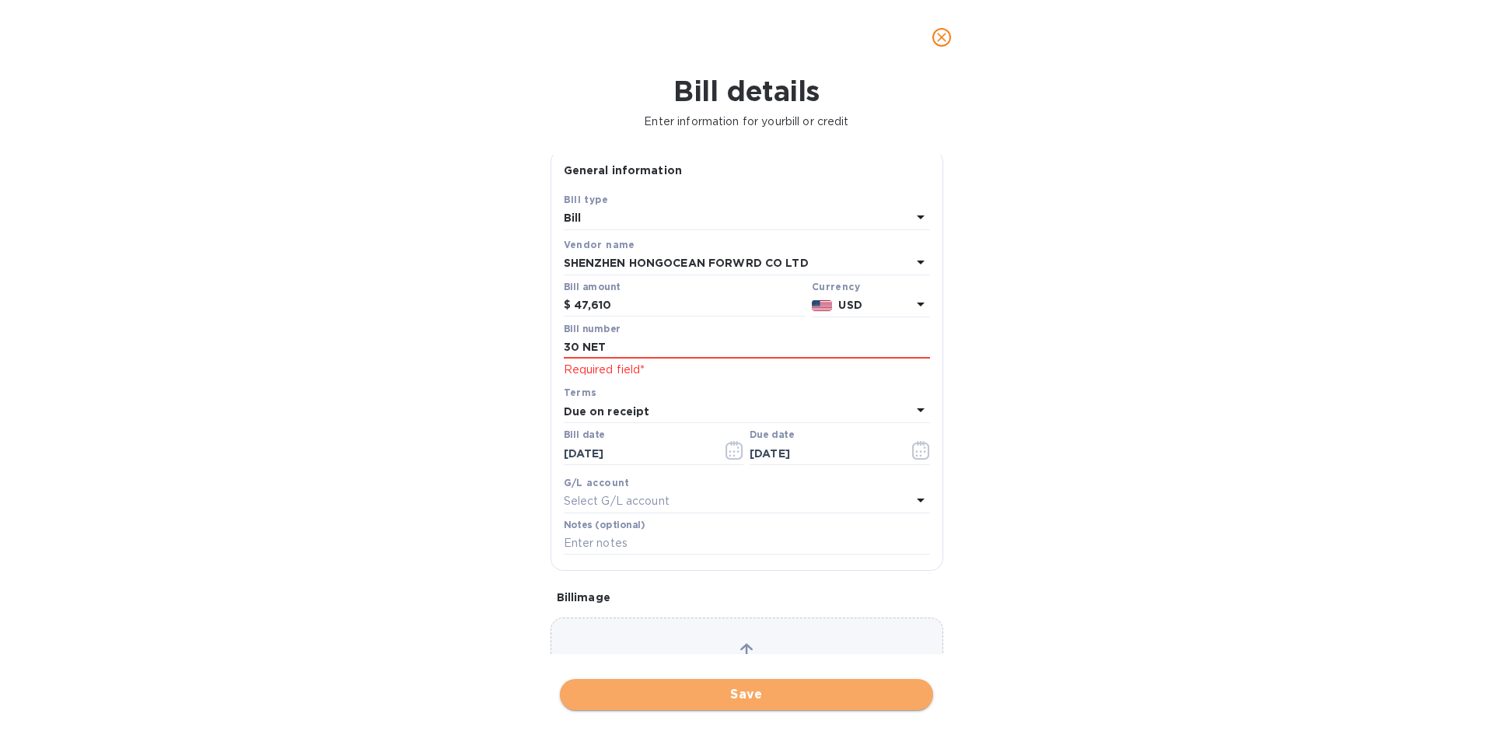
click at [688, 708] on button "Save" at bounding box center [746, 694] width 373 height 31
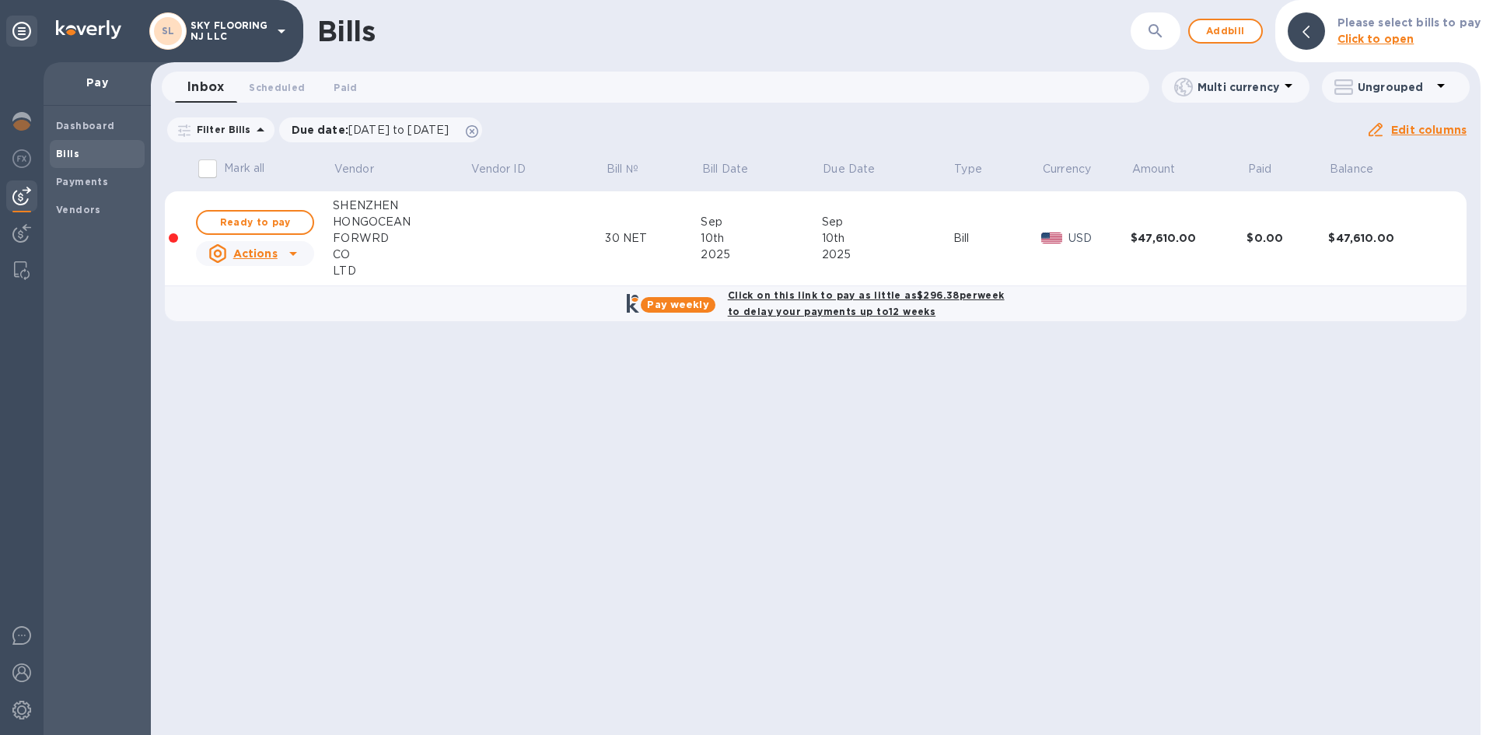
click at [799, 293] on b "Click on this link to pay as little as $296.38 per week to delay your payments …" at bounding box center [866, 303] width 277 height 28
click at [791, 308] on b "Click on this link to pay as little as $296.38 per week to delay your payments …" at bounding box center [866, 303] width 277 height 28
checkbox input "true"
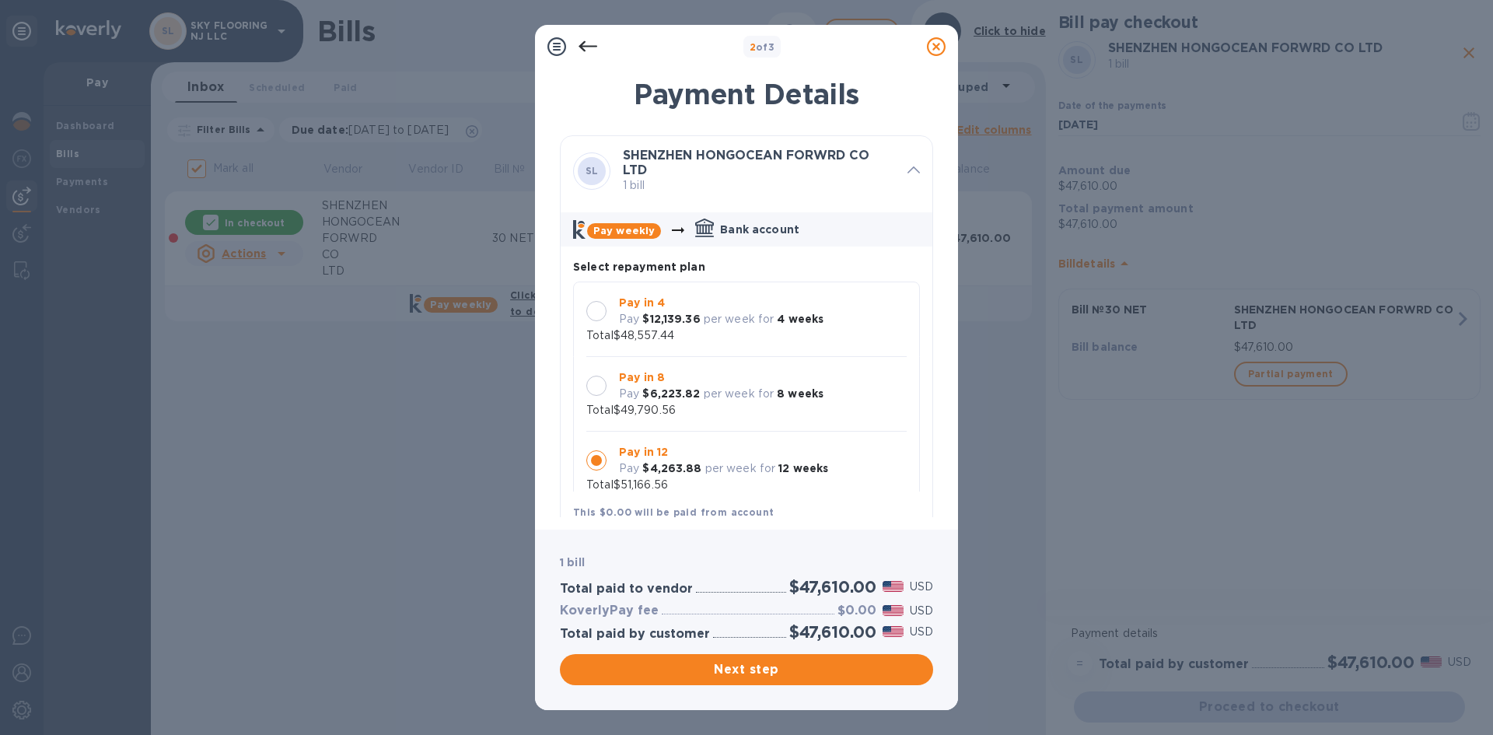
scroll to position [15, 0]
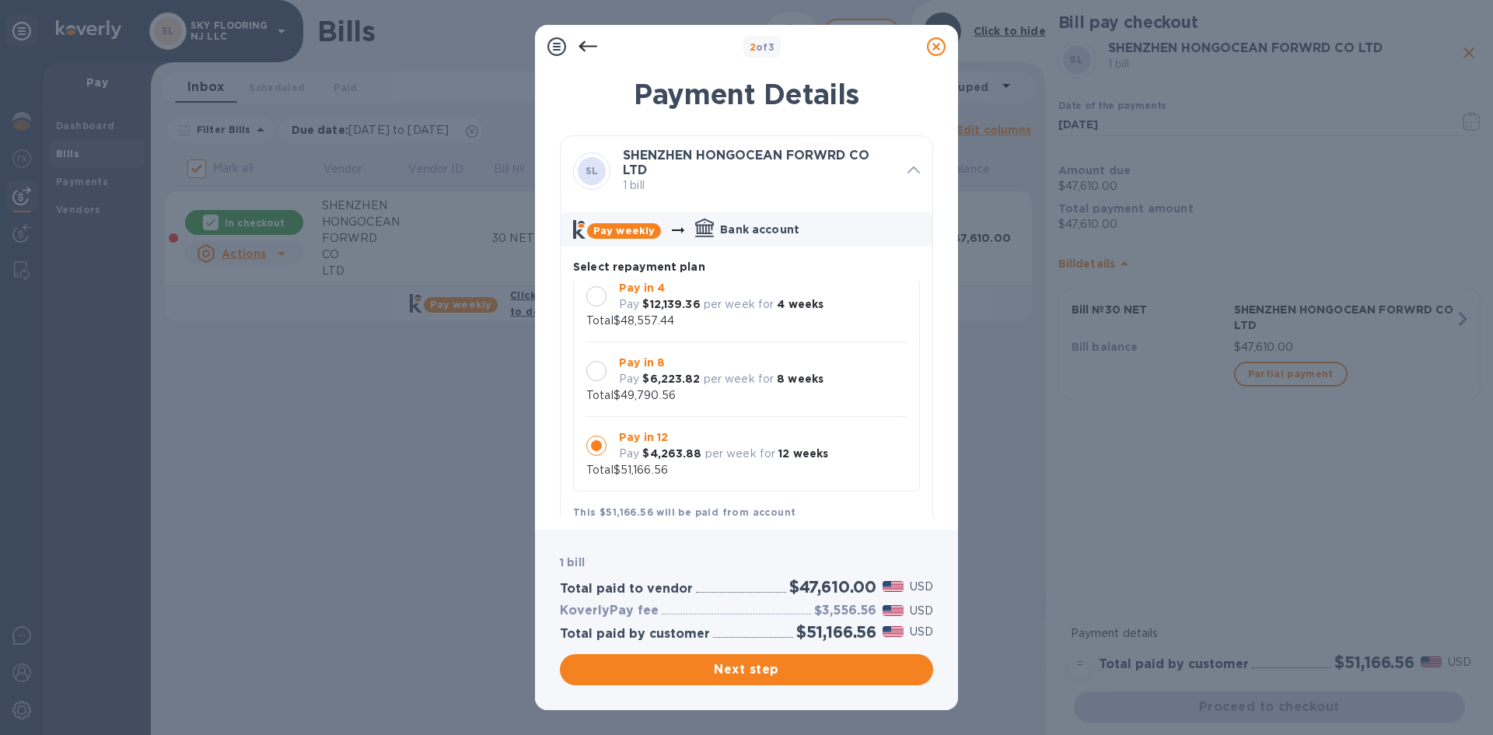
click at [739, 309] on p "per week for" at bounding box center [739, 304] width 71 height 16
click at [597, 446] on div at bounding box center [596, 446] width 20 height 20
click at [884, 671] on span "Next step" at bounding box center [746, 669] width 348 height 19
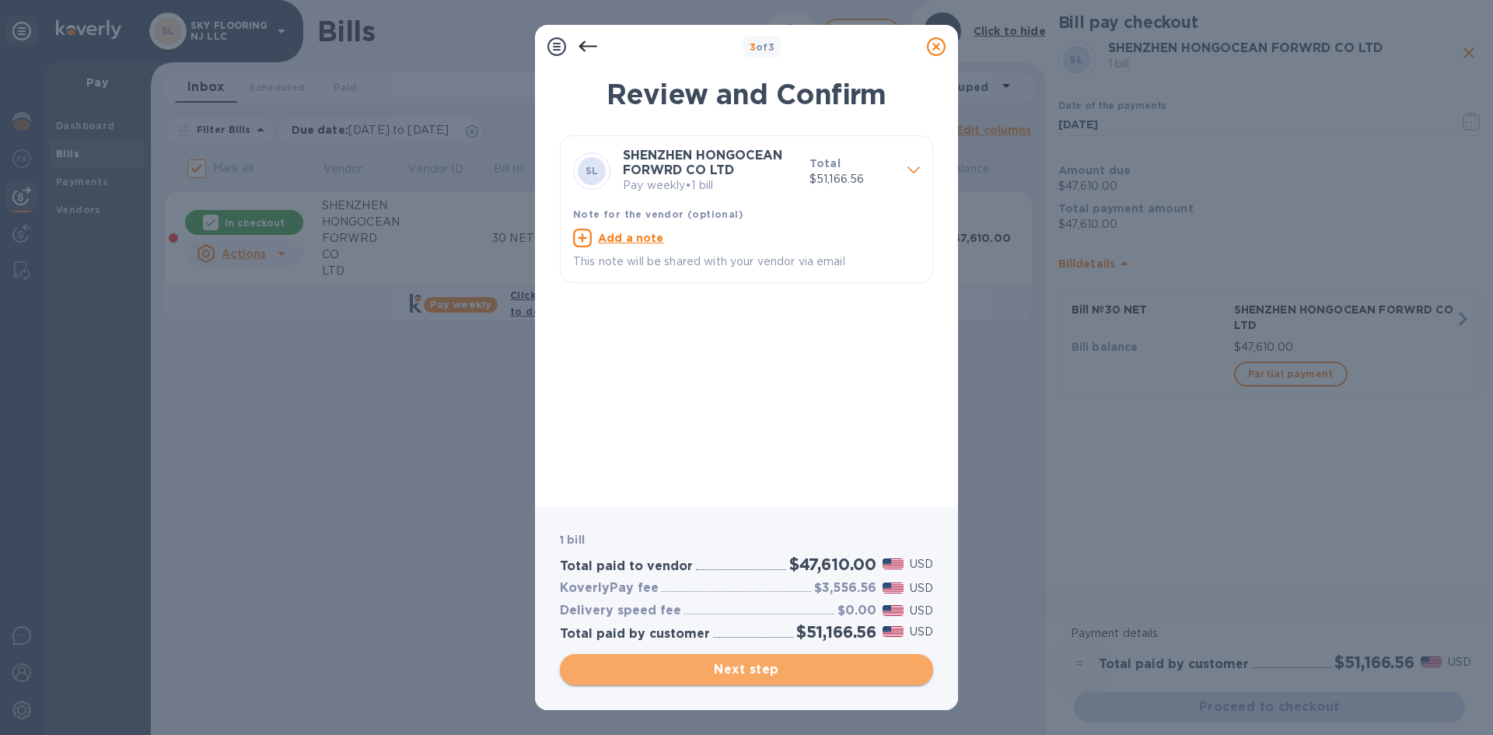
click at [884, 671] on span "Next step" at bounding box center [746, 669] width 348 height 19
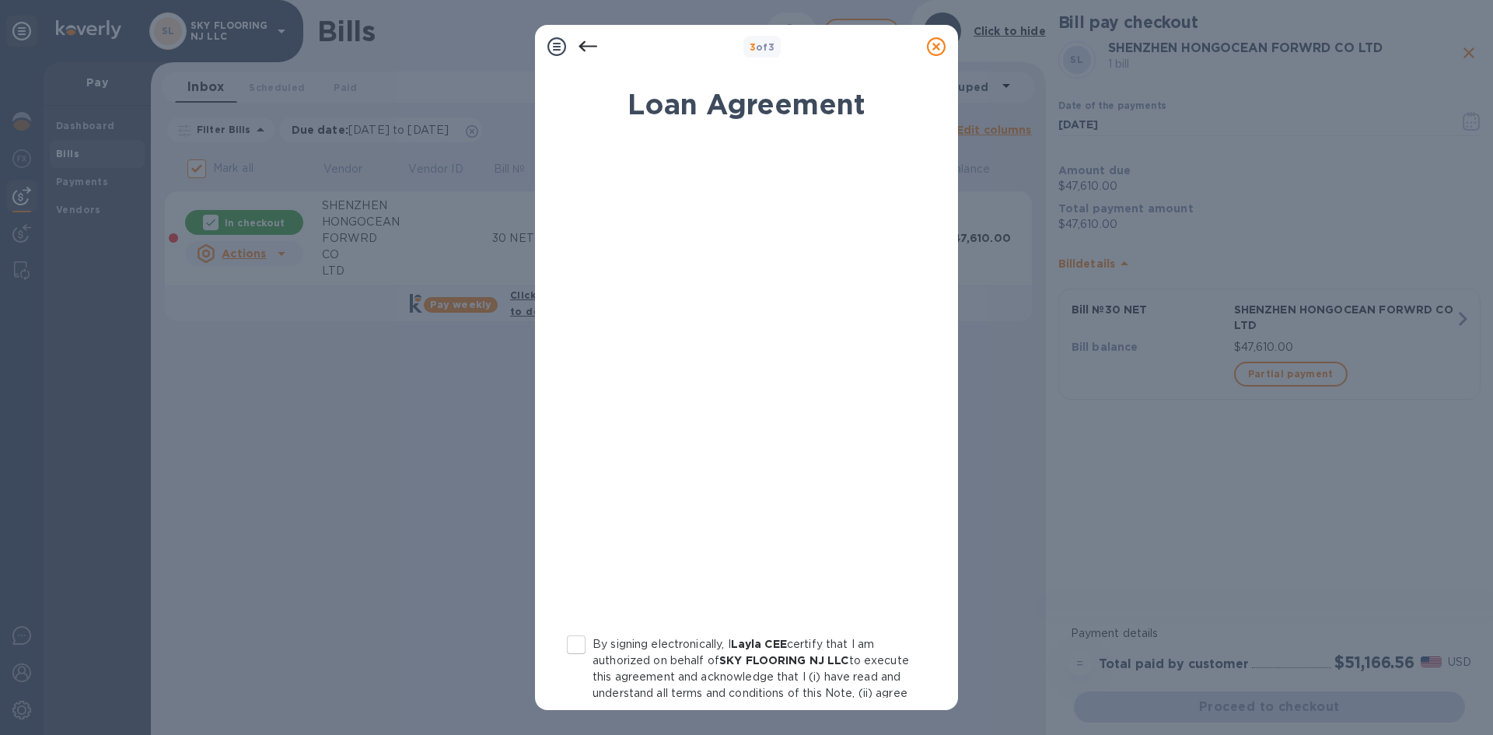
click at [572, 643] on input "By signing electronically, I Layla CEE certify that I am authorized on behalf o…" at bounding box center [576, 645] width 33 height 33
checkbox input "true"
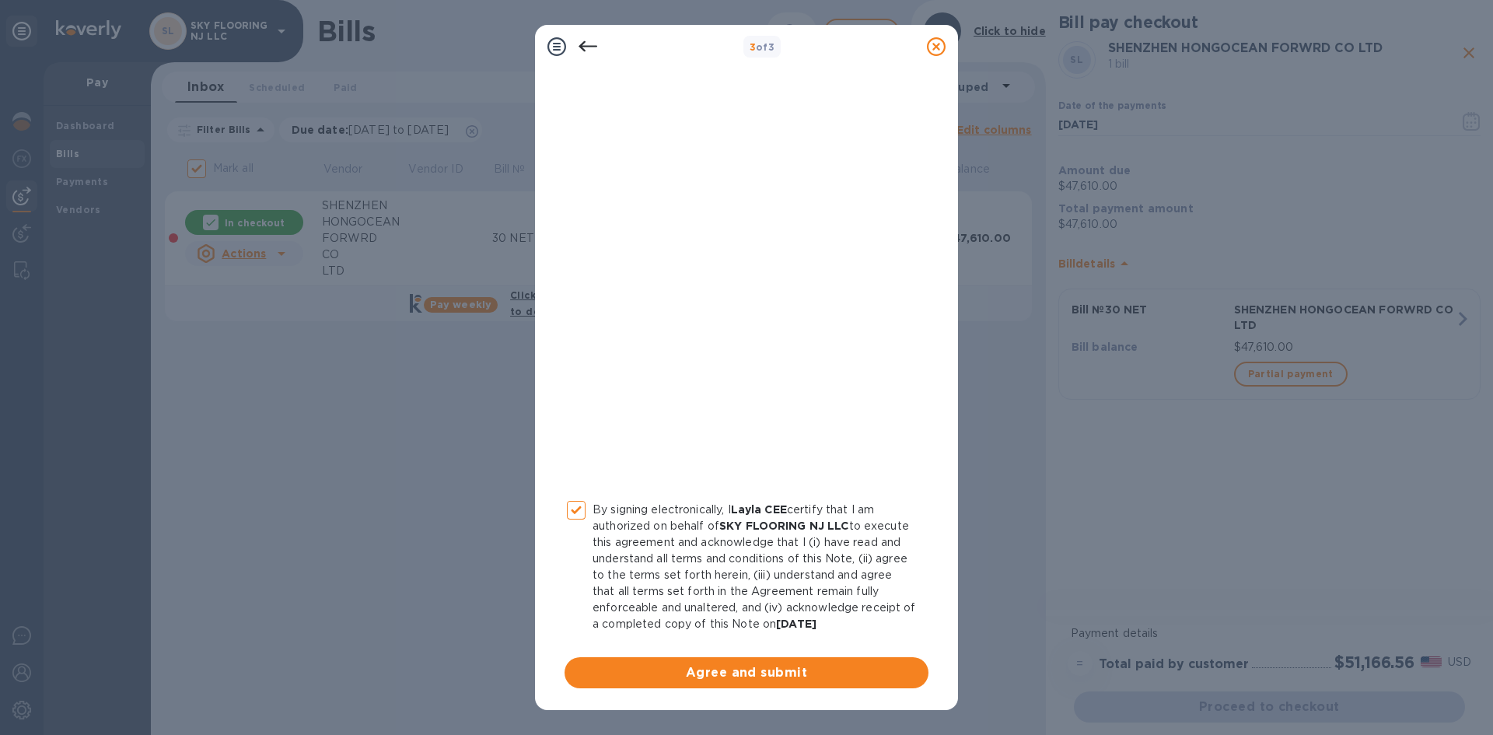
scroll to position [151, 0]
click at [853, 681] on span "Agree and submit" at bounding box center [746, 673] width 339 height 19
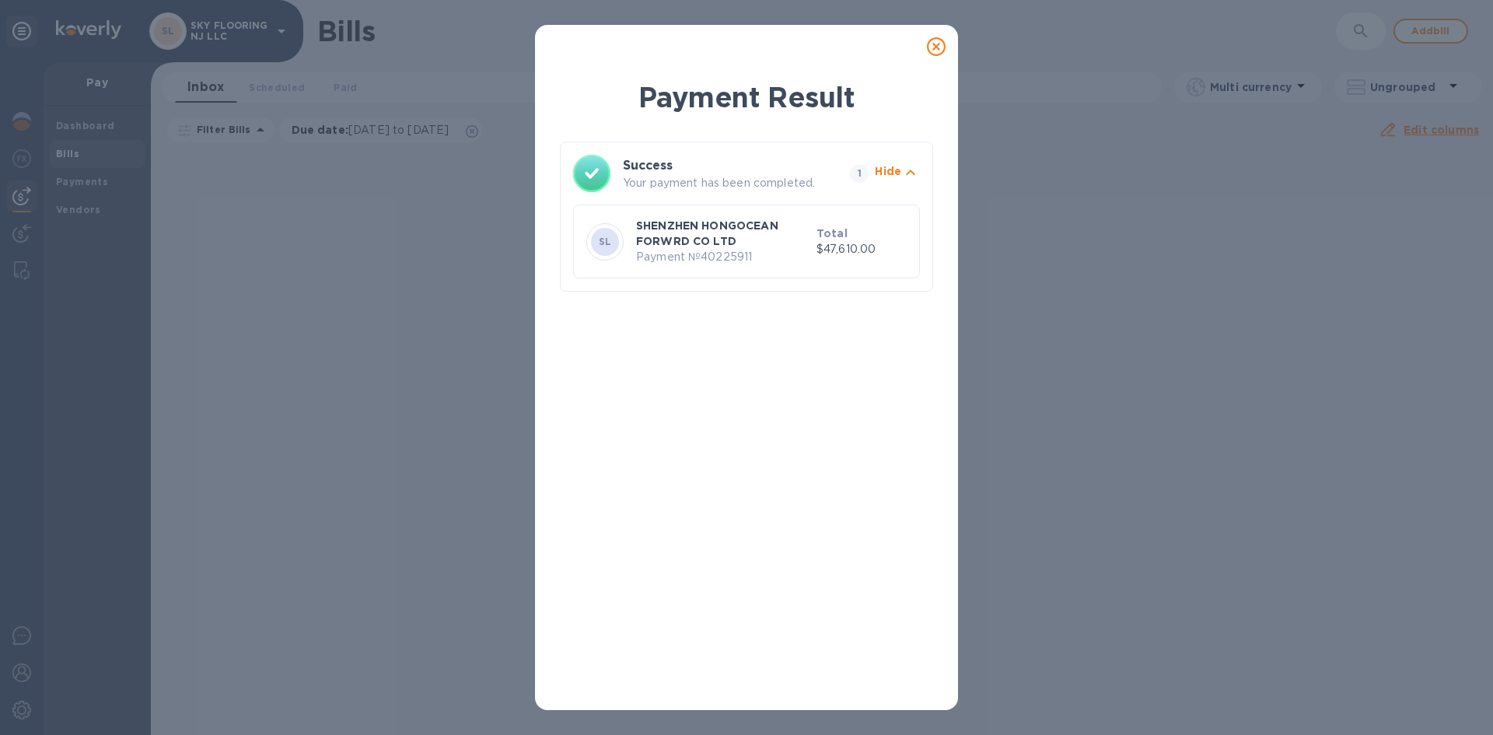
click at [938, 38] on icon at bounding box center [936, 46] width 19 height 19
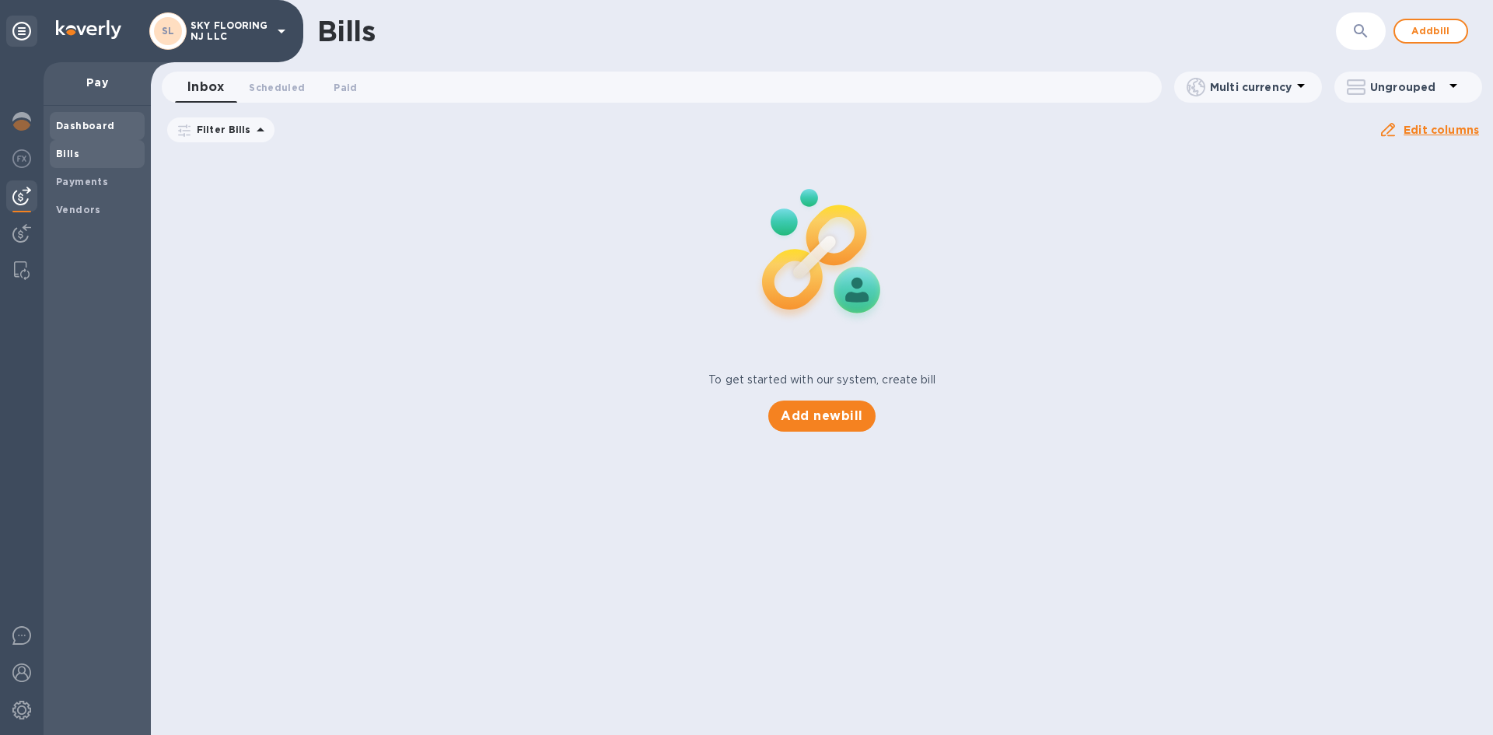
click at [83, 121] on b "Dashboard" at bounding box center [85, 126] width 59 height 12
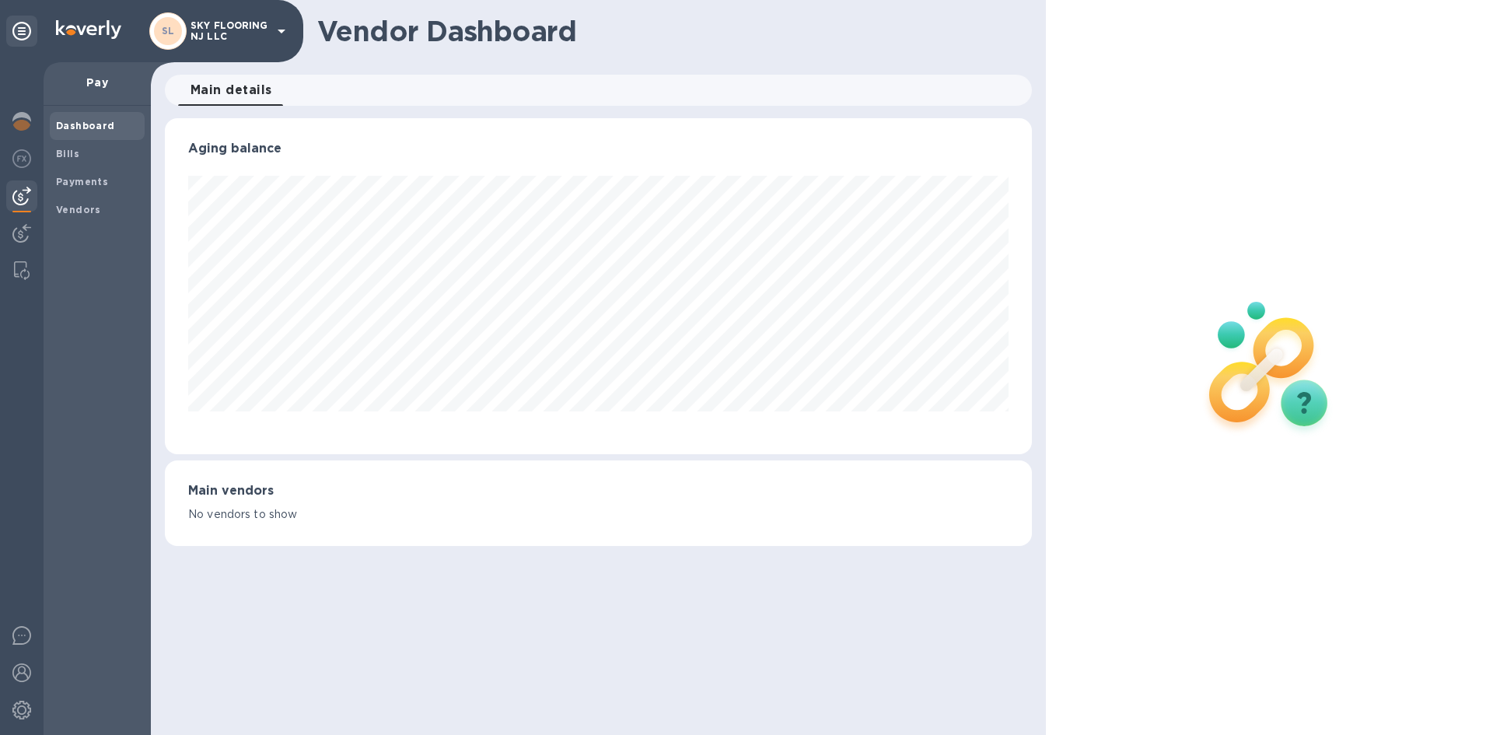
scroll to position [336, 867]
